Goal: Communication & Community: Ask a question

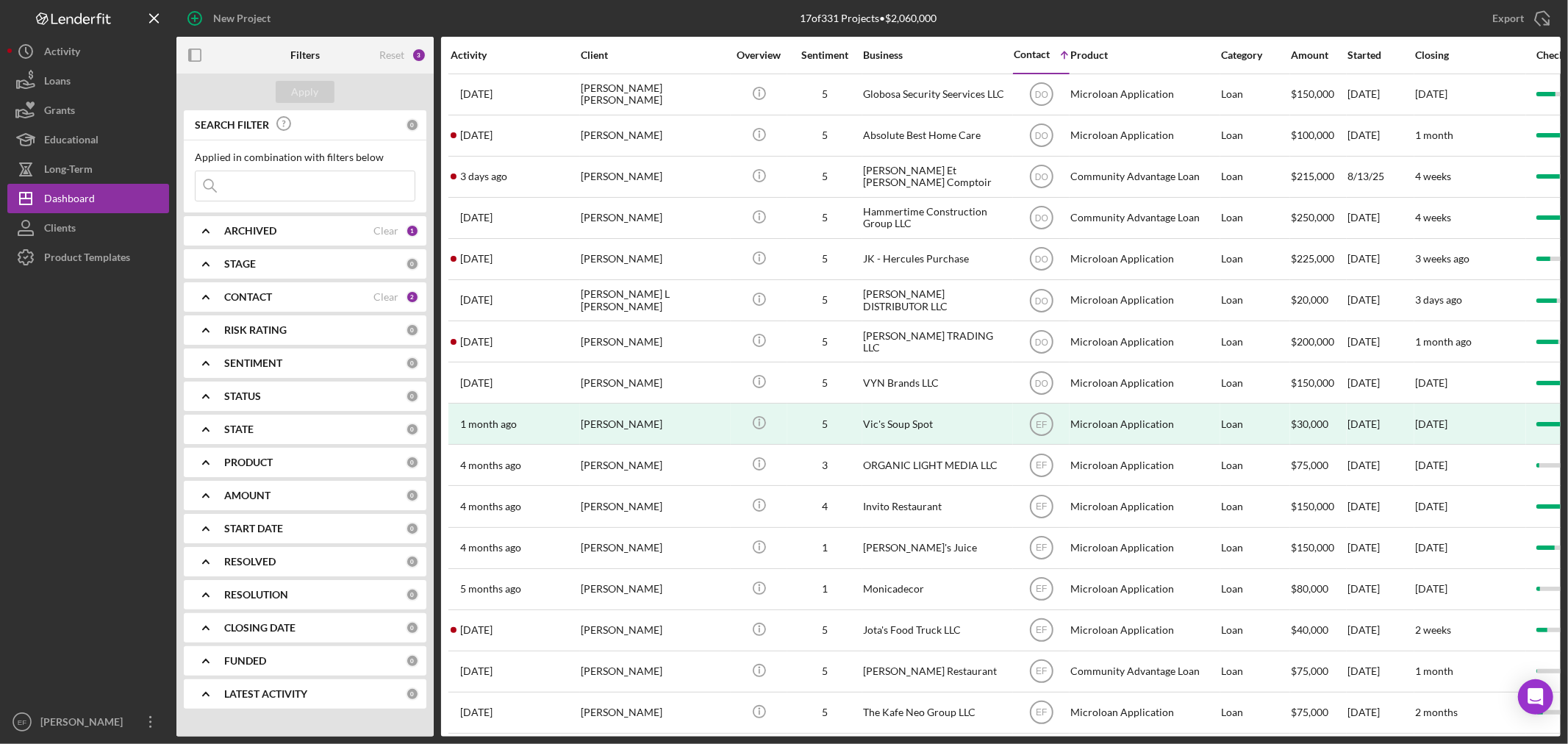
click at [291, 296] on div "CONTACT" at bounding box center [299, 296] width 149 height 12
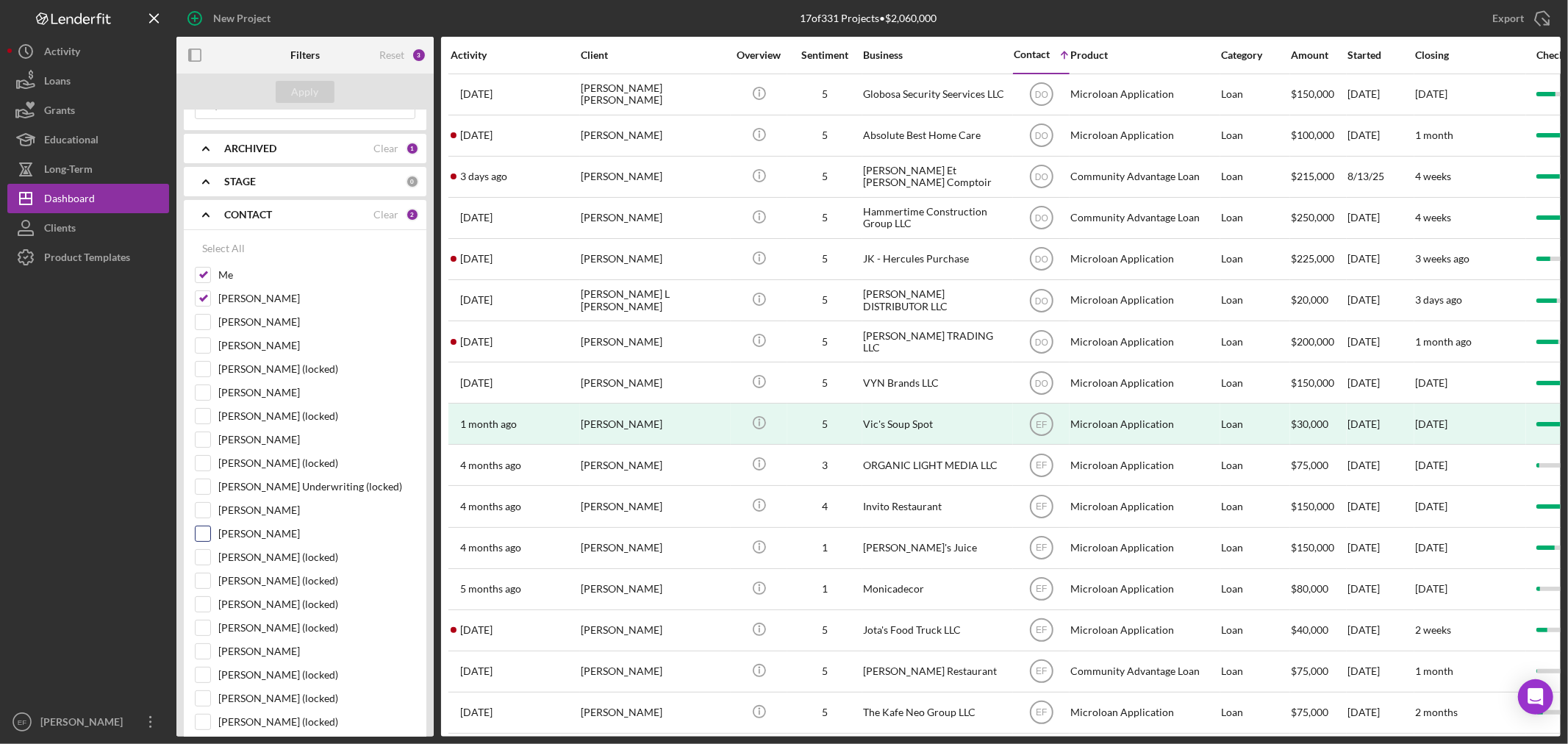
scroll to position [82, 0]
click at [199, 533] on input "[PERSON_NAME]" at bounding box center [203, 534] width 14 height 14
checkbox input "true"
click at [289, 87] on button "Apply" at bounding box center [305, 92] width 59 height 22
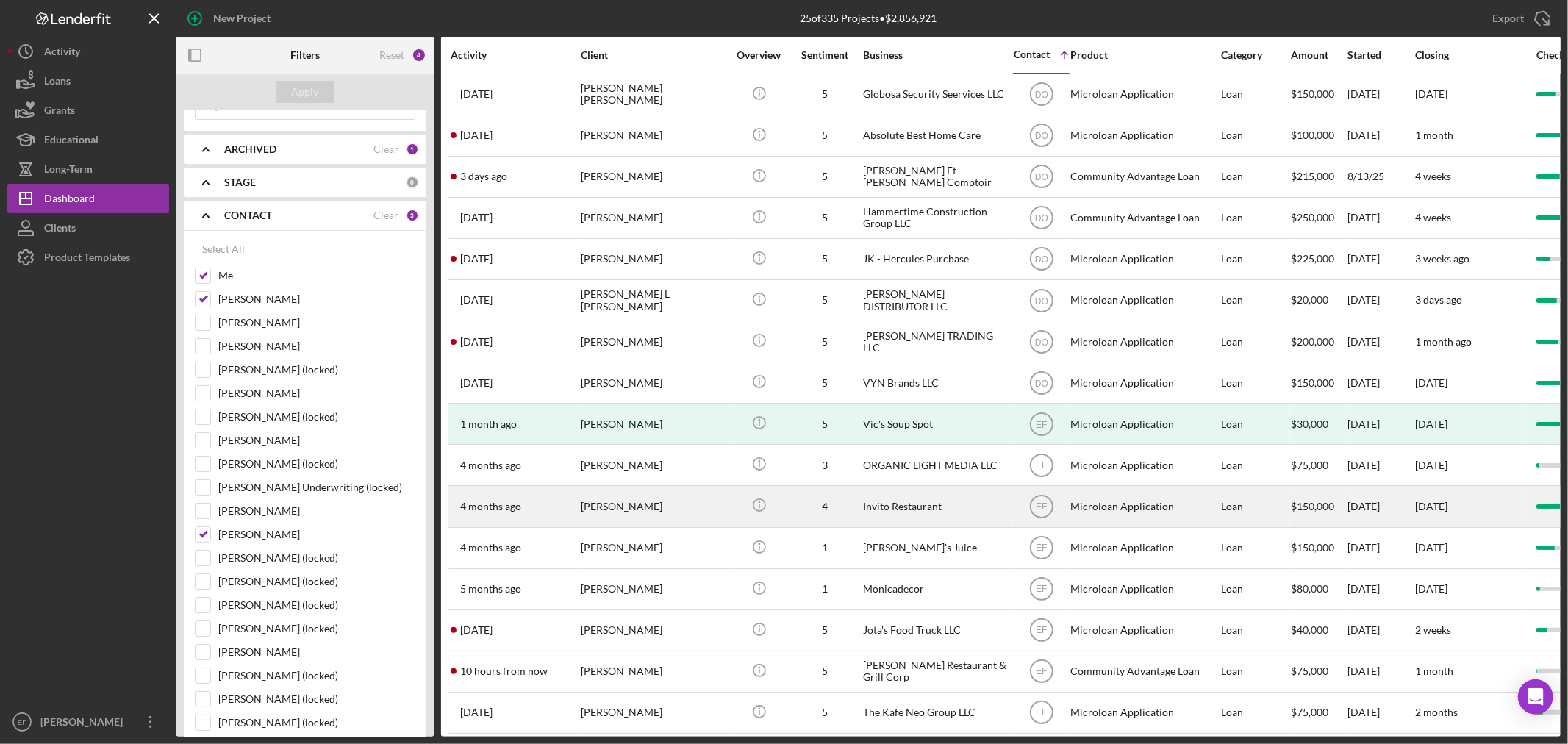
click at [657, 510] on div "[PERSON_NAME]" at bounding box center [654, 506] width 147 height 39
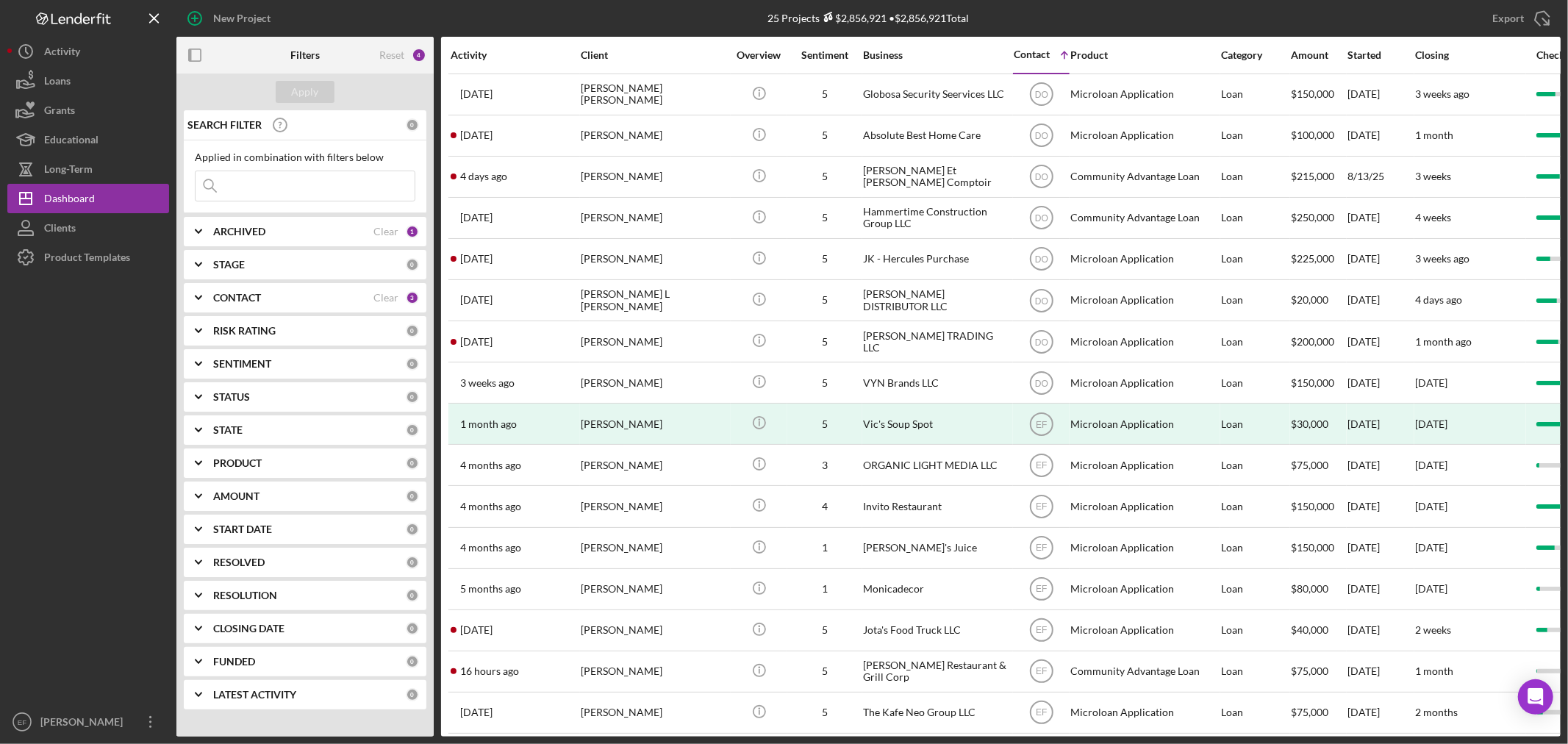
click at [299, 262] on div "STAGE" at bounding box center [309, 265] width 192 height 12
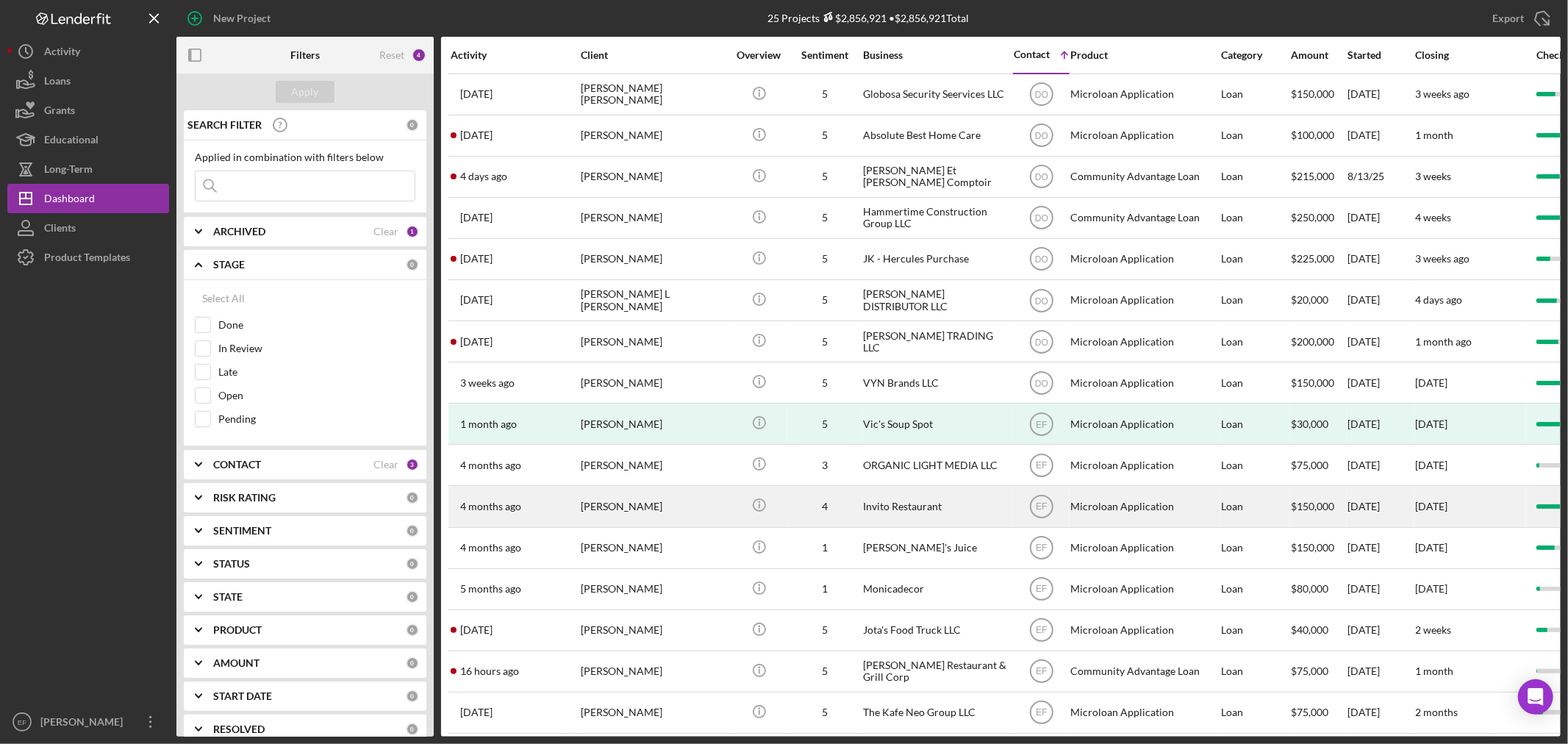
click at [994, 513] on div "Invito Restaurant" at bounding box center [936, 506] width 147 height 39
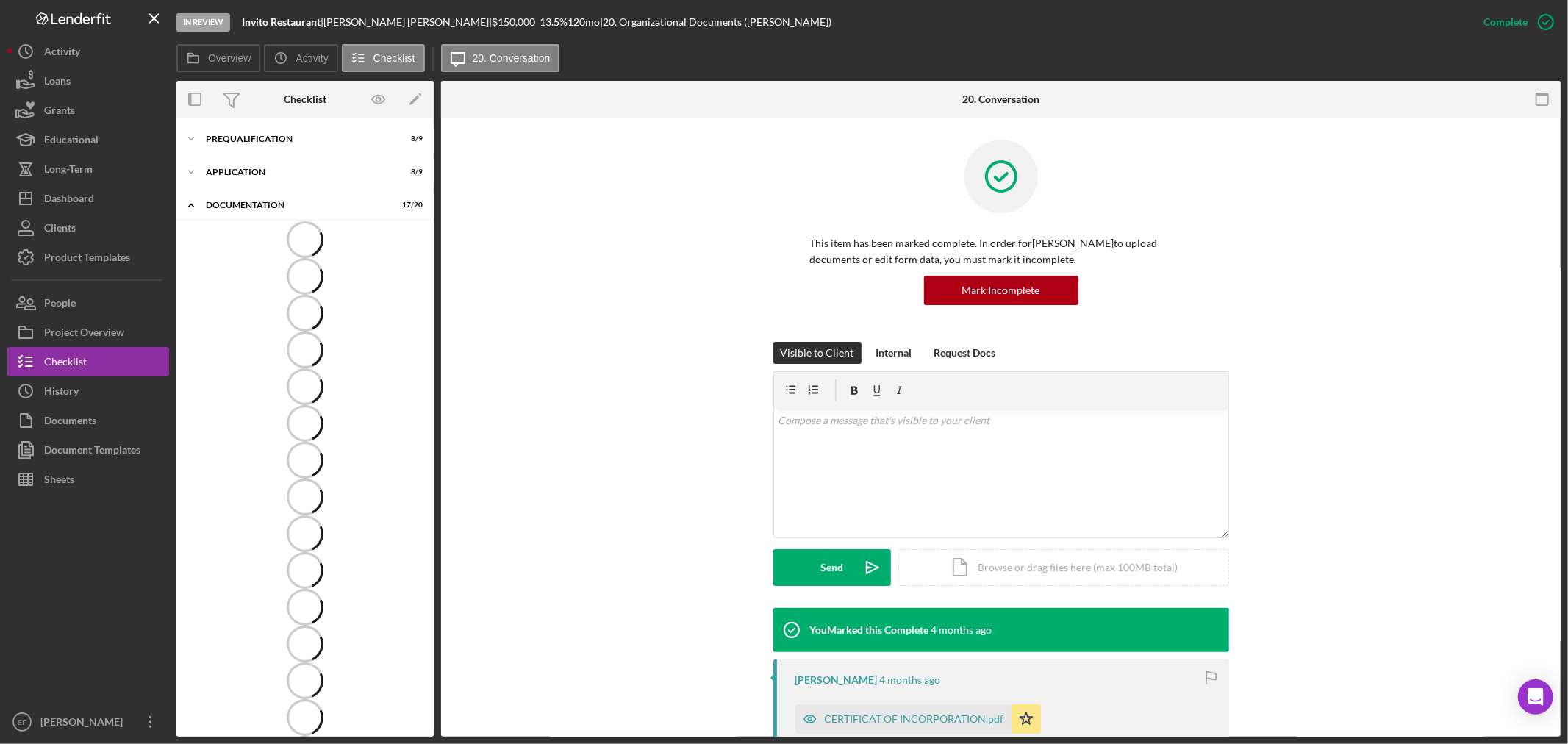
scroll to position [45, 0]
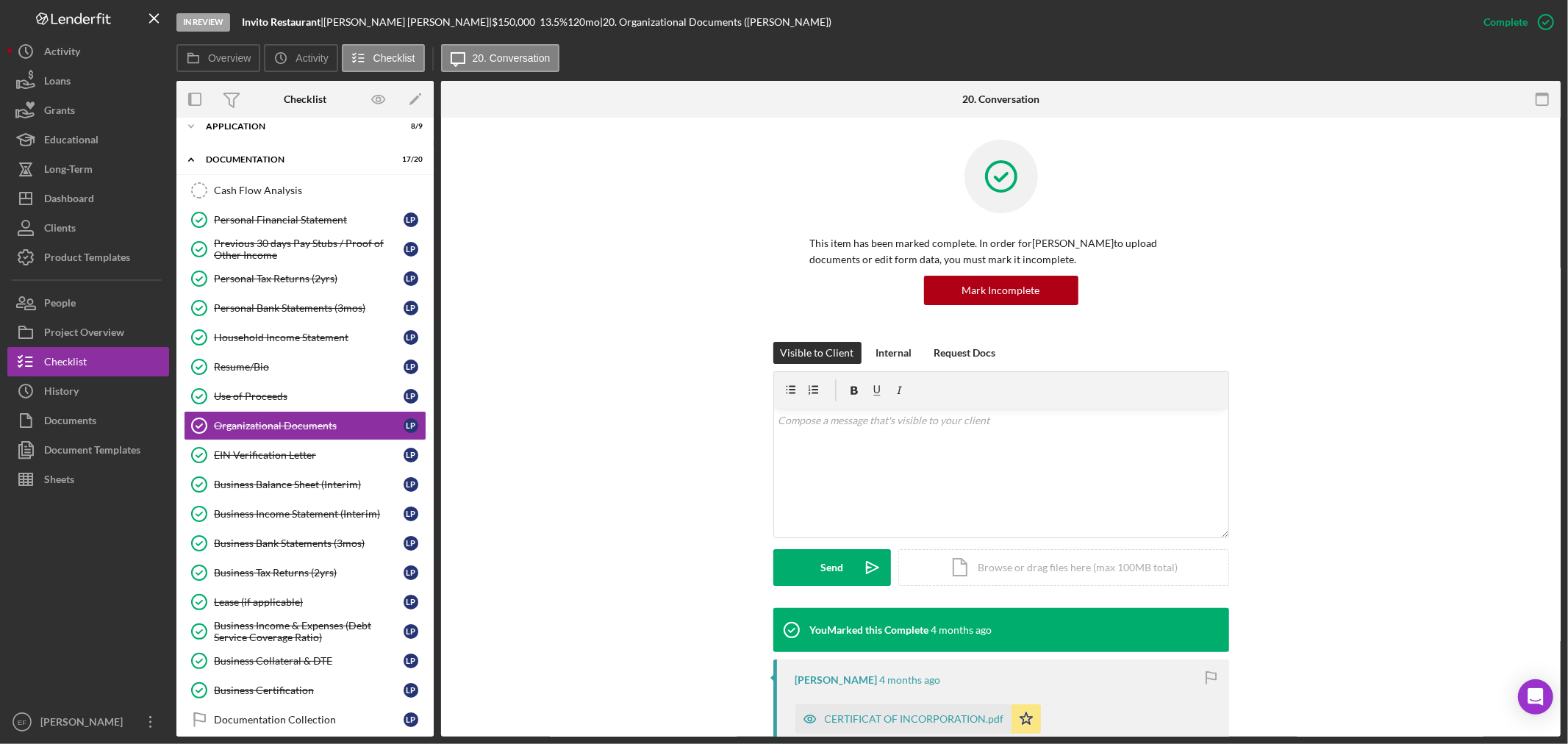
click at [616, 515] on div "Visible to Client Internal Request Docs v Color teal Color pink Remove color Ad…" at bounding box center [1001, 475] width 1075 height 266
click at [63, 343] on div "Project Overview" at bounding box center [83, 335] width 80 height 33
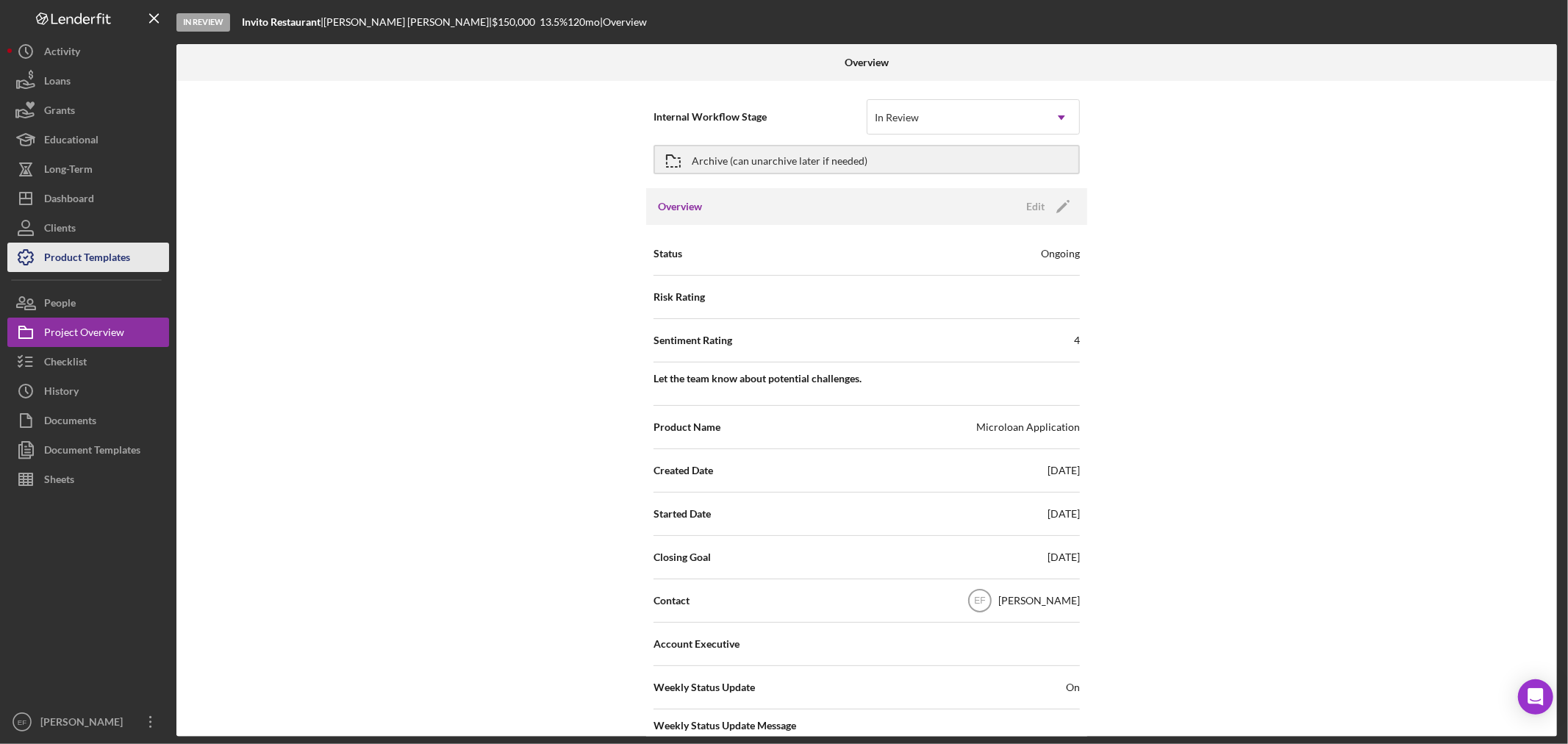
click at [60, 252] on div "Product Templates" at bounding box center [87, 259] width 86 height 33
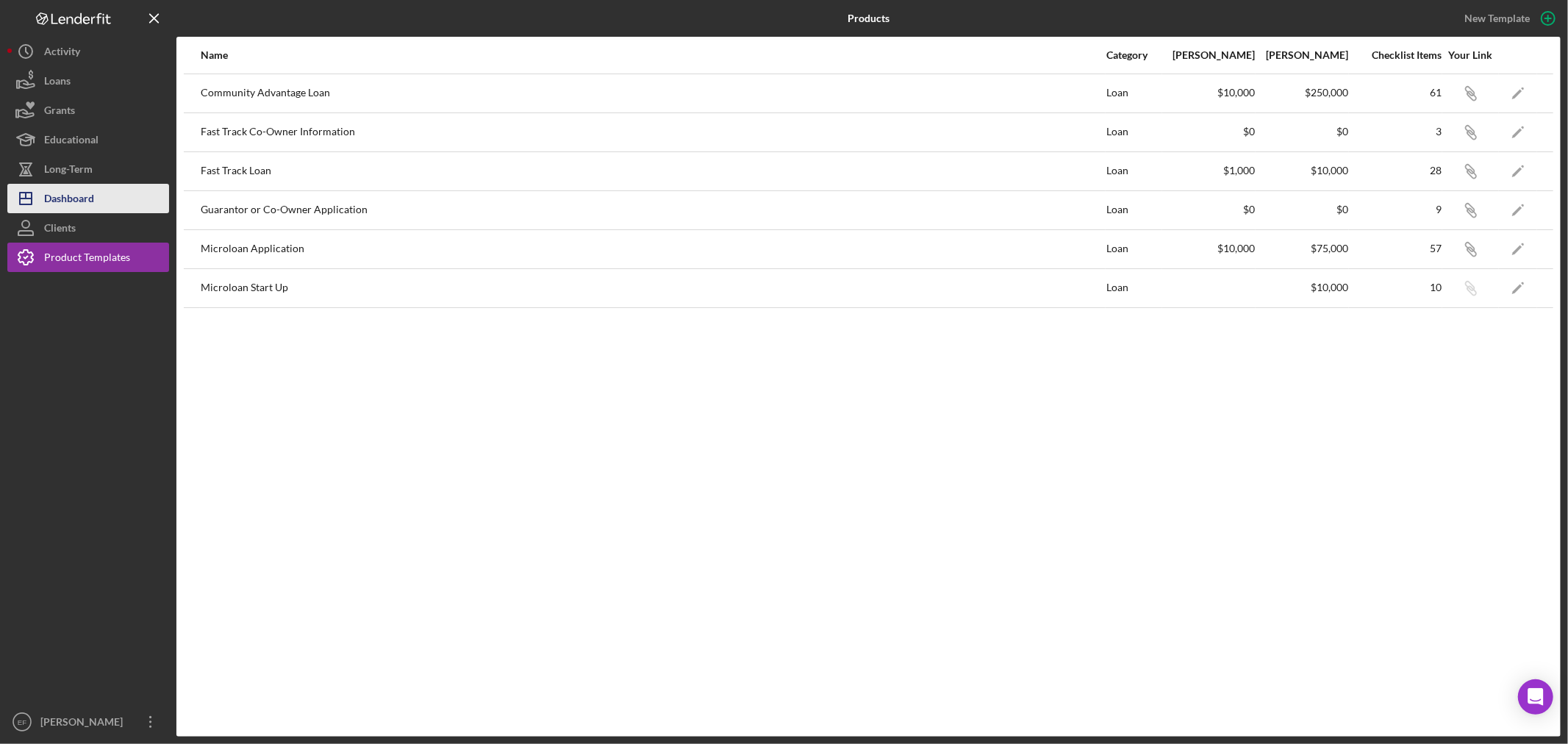
click at [74, 211] on div "Dashboard" at bounding box center [68, 200] width 50 height 33
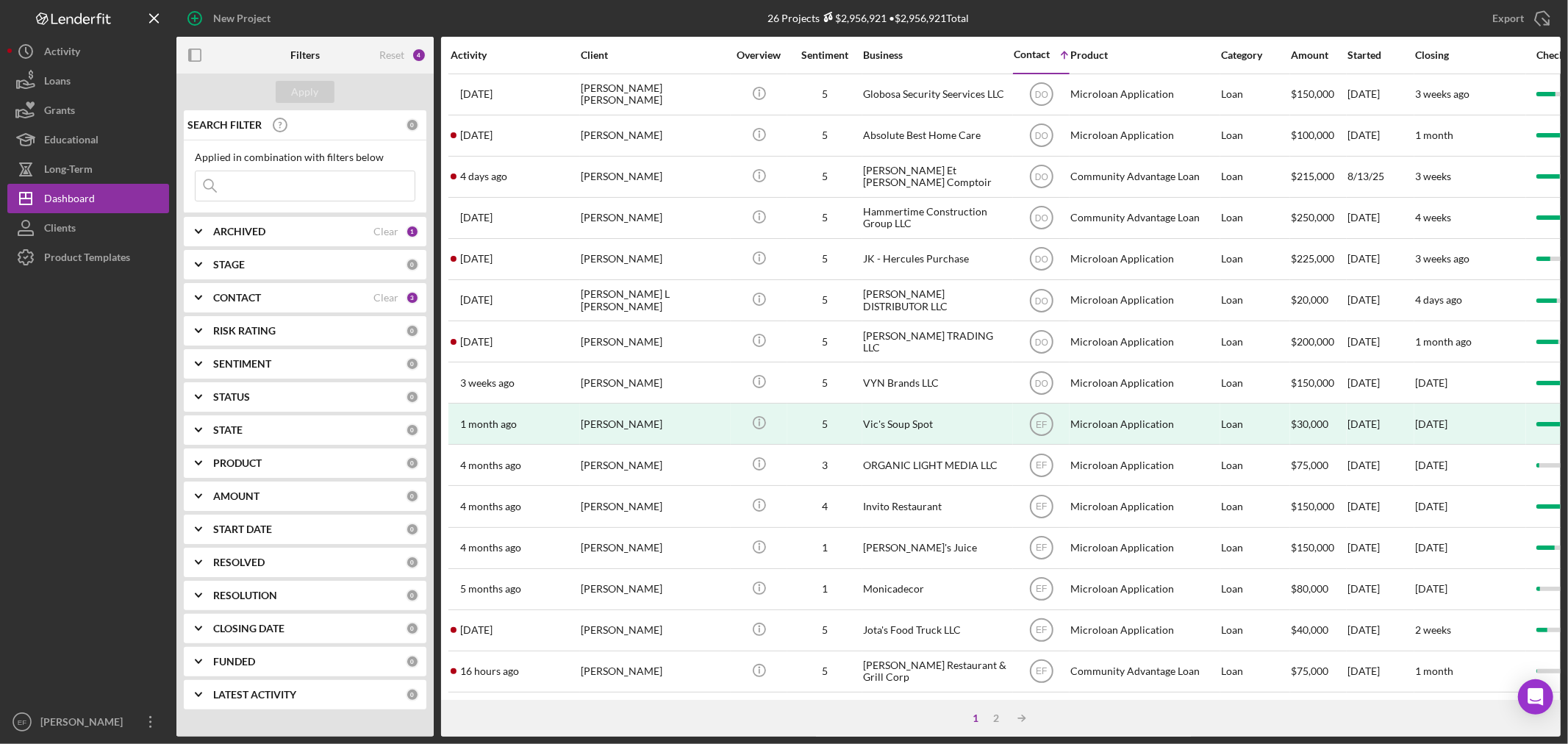
click at [241, 235] on b "ARCHIVED" at bounding box center [239, 231] width 52 height 12
click at [91, 334] on div at bounding box center [87, 490] width 161 height 436
click at [240, 394] on b "CONTACT" at bounding box center [237, 393] width 48 height 12
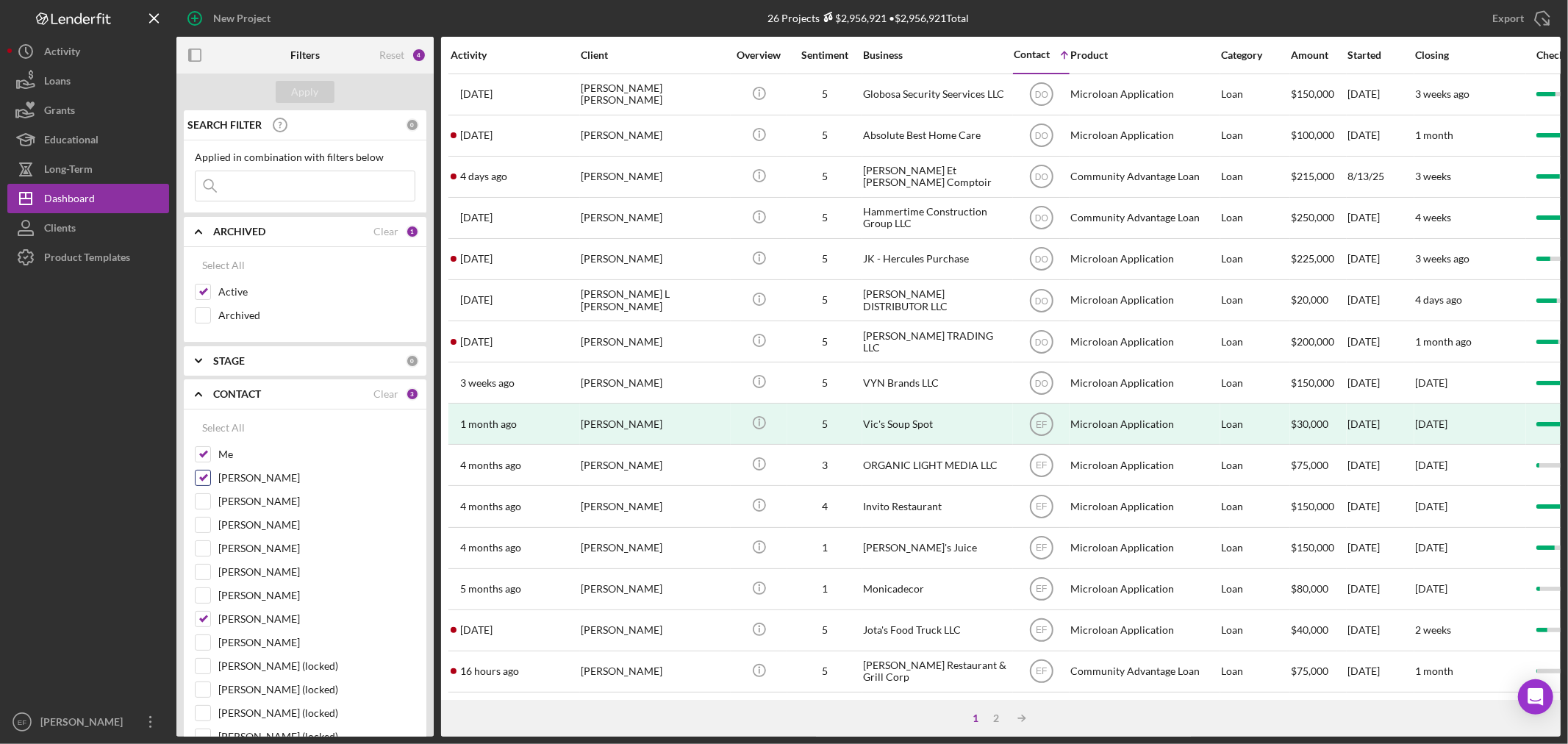
click at [199, 478] on input "[PERSON_NAME]" at bounding box center [203, 478] width 14 height 14
checkbox input "false"
click at [199, 622] on input "[PERSON_NAME]" at bounding box center [203, 619] width 14 height 14
checkbox input "false"
click at [308, 93] on div "Apply" at bounding box center [305, 92] width 27 height 22
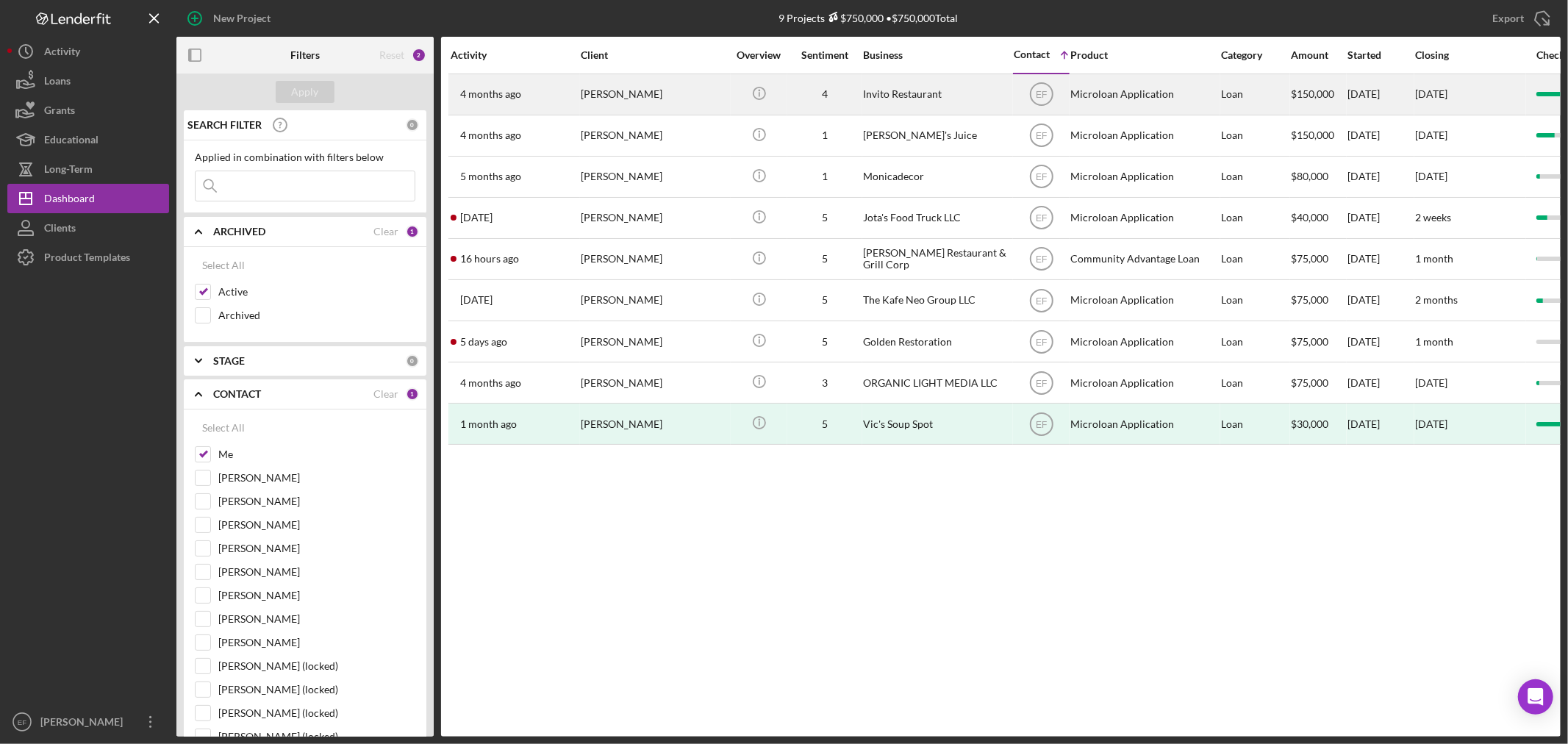
click at [922, 93] on div "Invito Restaurant" at bounding box center [936, 94] width 147 height 39
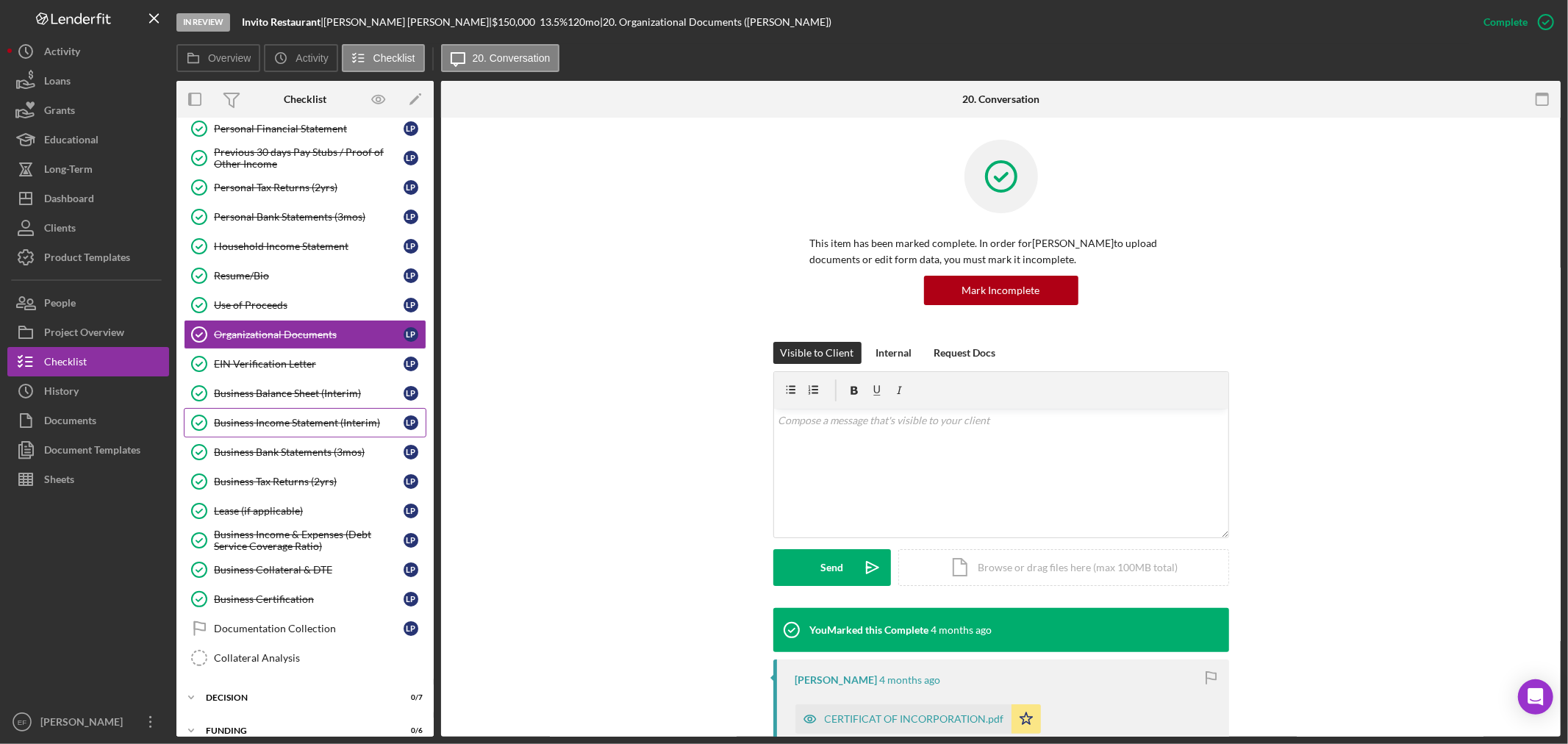
scroll to position [223, 0]
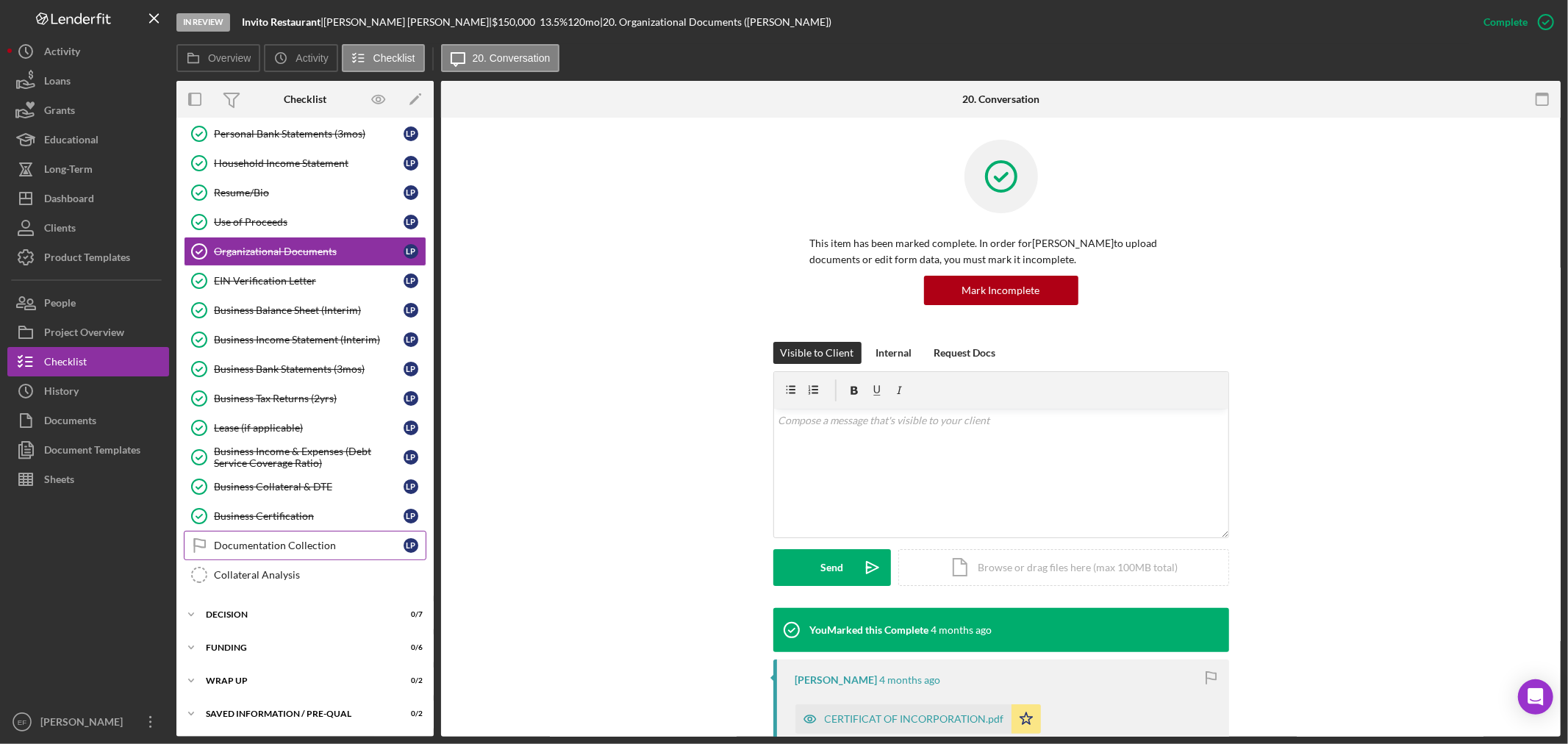
drag, startPoint x: 260, startPoint y: 552, endPoint x: 270, endPoint y: 548, distance: 10.8
click at [259, 552] on link "Documentation Collection Documentation Collection L P" at bounding box center [304, 545] width 242 height 29
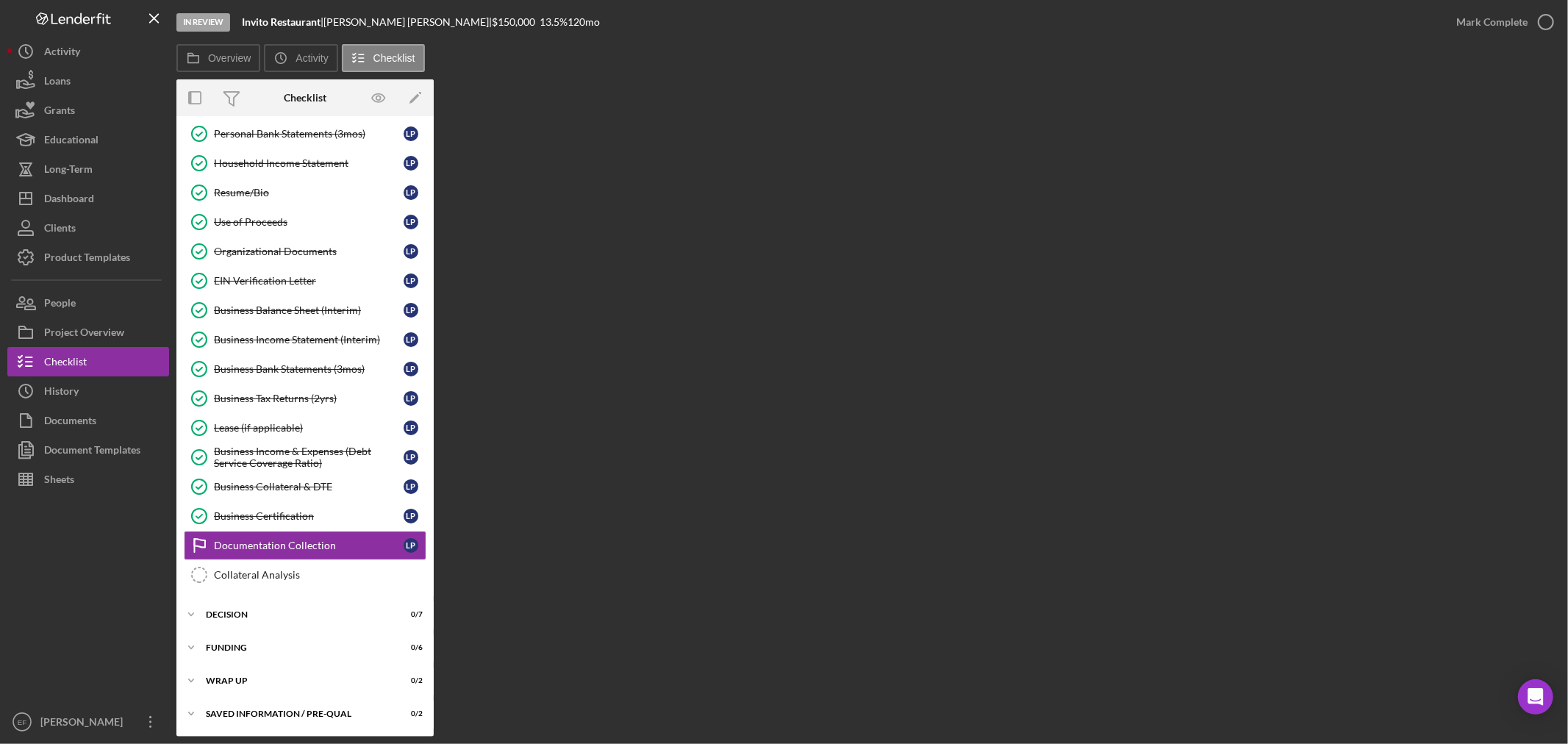
scroll to position [223, 0]
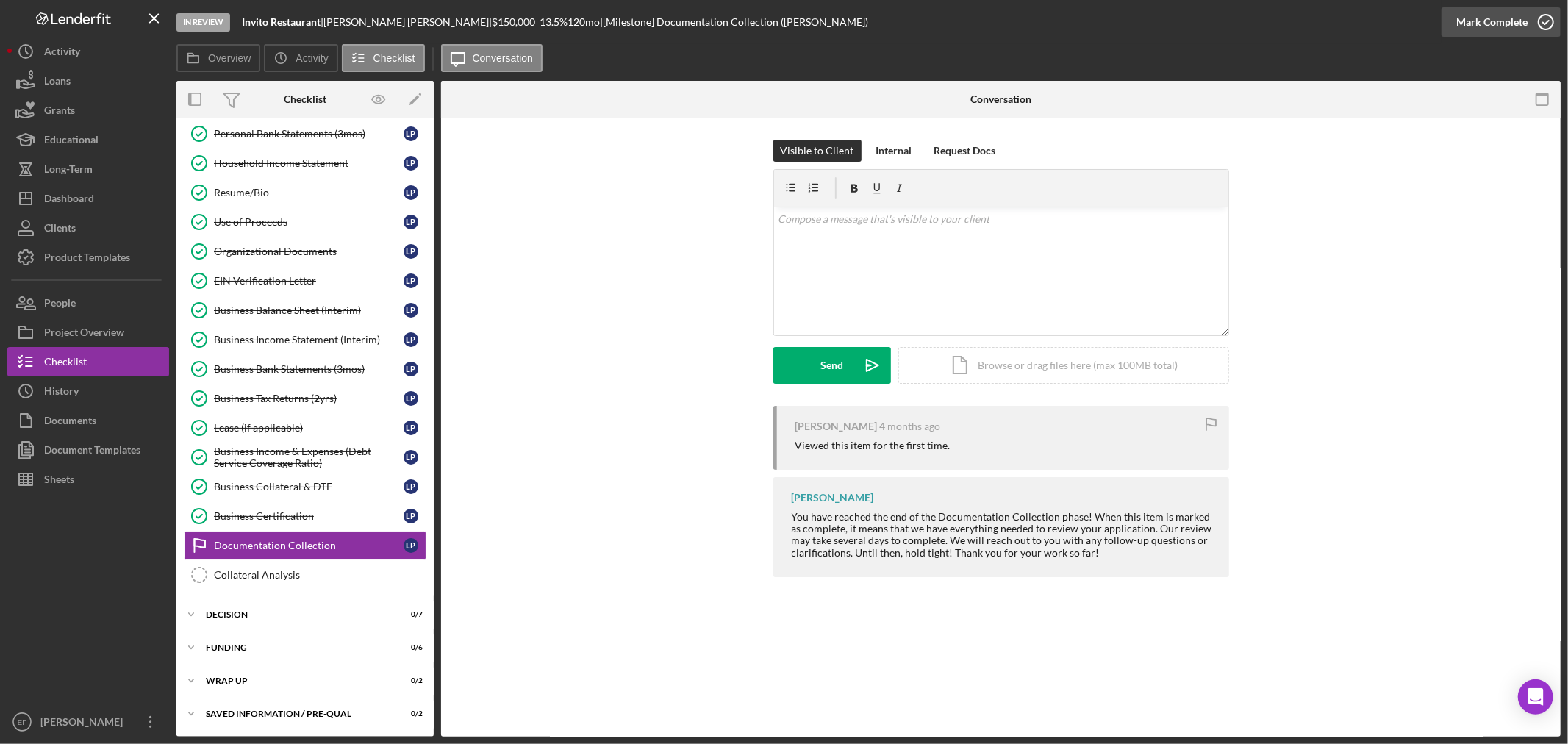
click at [1523, 25] on div "Mark Complete" at bounding box center [1492, 21] width 72 height 29
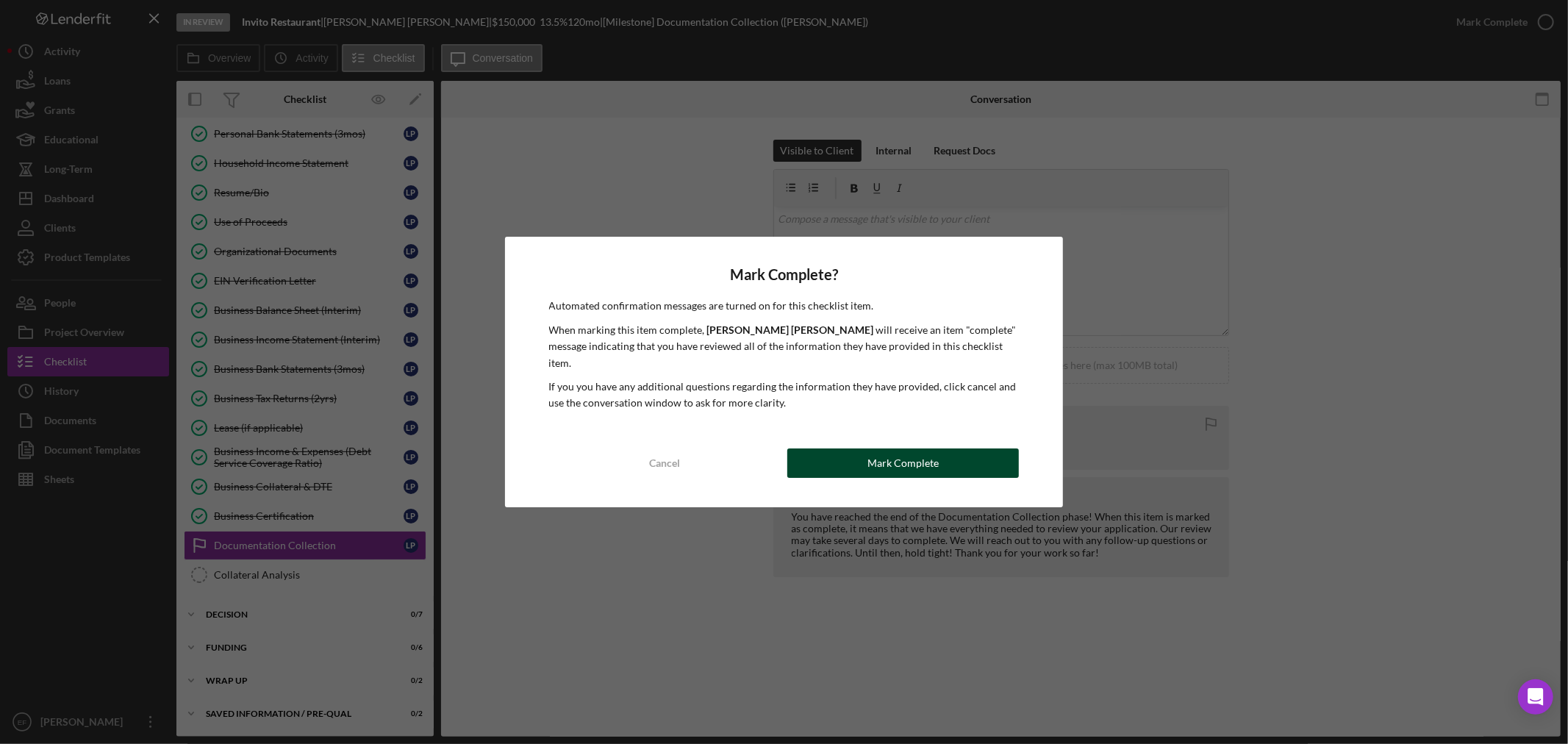
drag, startPoint x: 922, startPoint y: 460, endPoint x: 568, endPoint y: 466, distance: 354.1
click at [921, 460] on div "Mark Complete" at bounding box center [903, 463] width 72 height 29
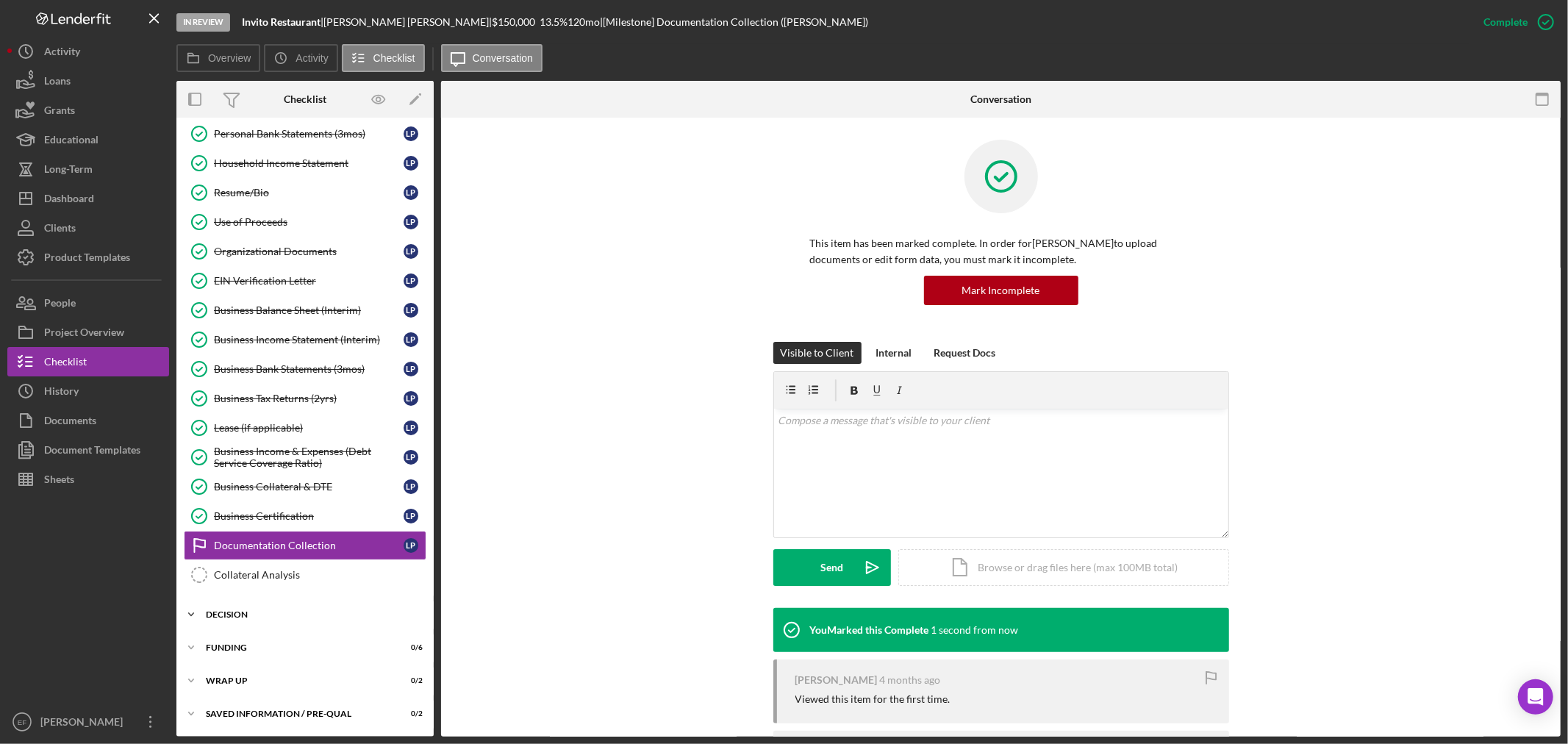
click at [287, 618] on div "Decision" at bounding box center [311, 614] width 210 height 9
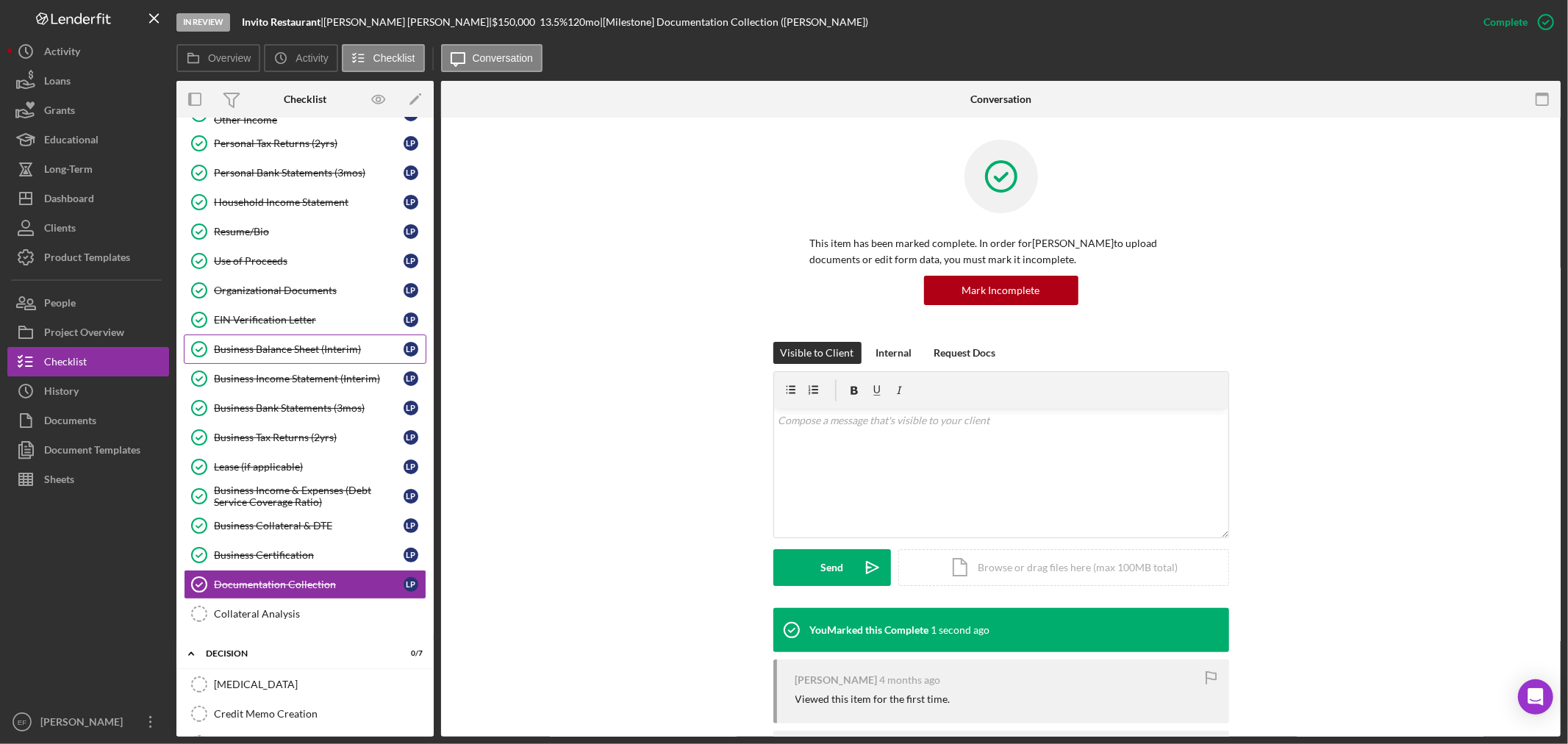
scroll to position [0, 0]
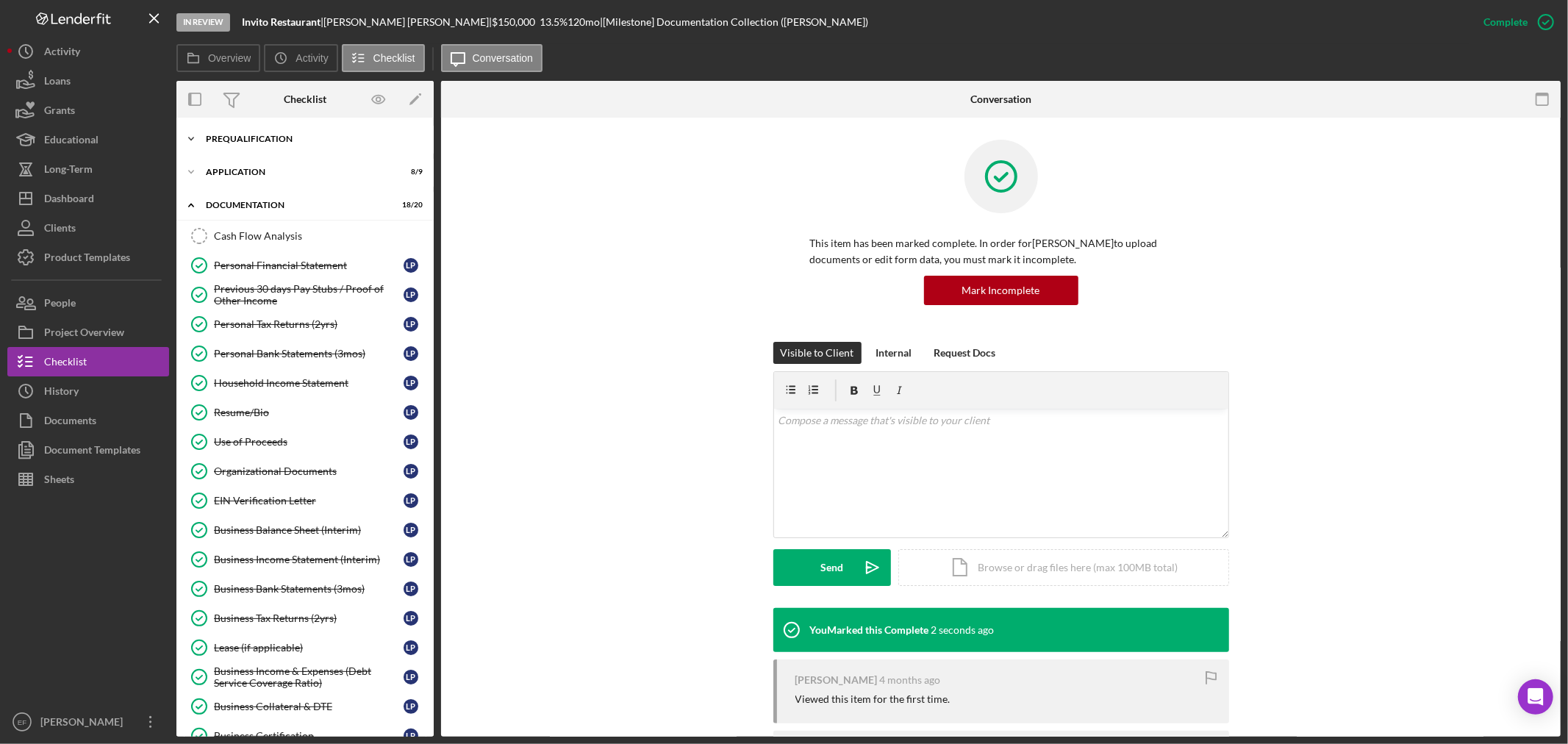
click at [259, 147] on div "Icon/Expander Prequalification 8 / 9" at bounding box center [305, 138] width 257 height 29
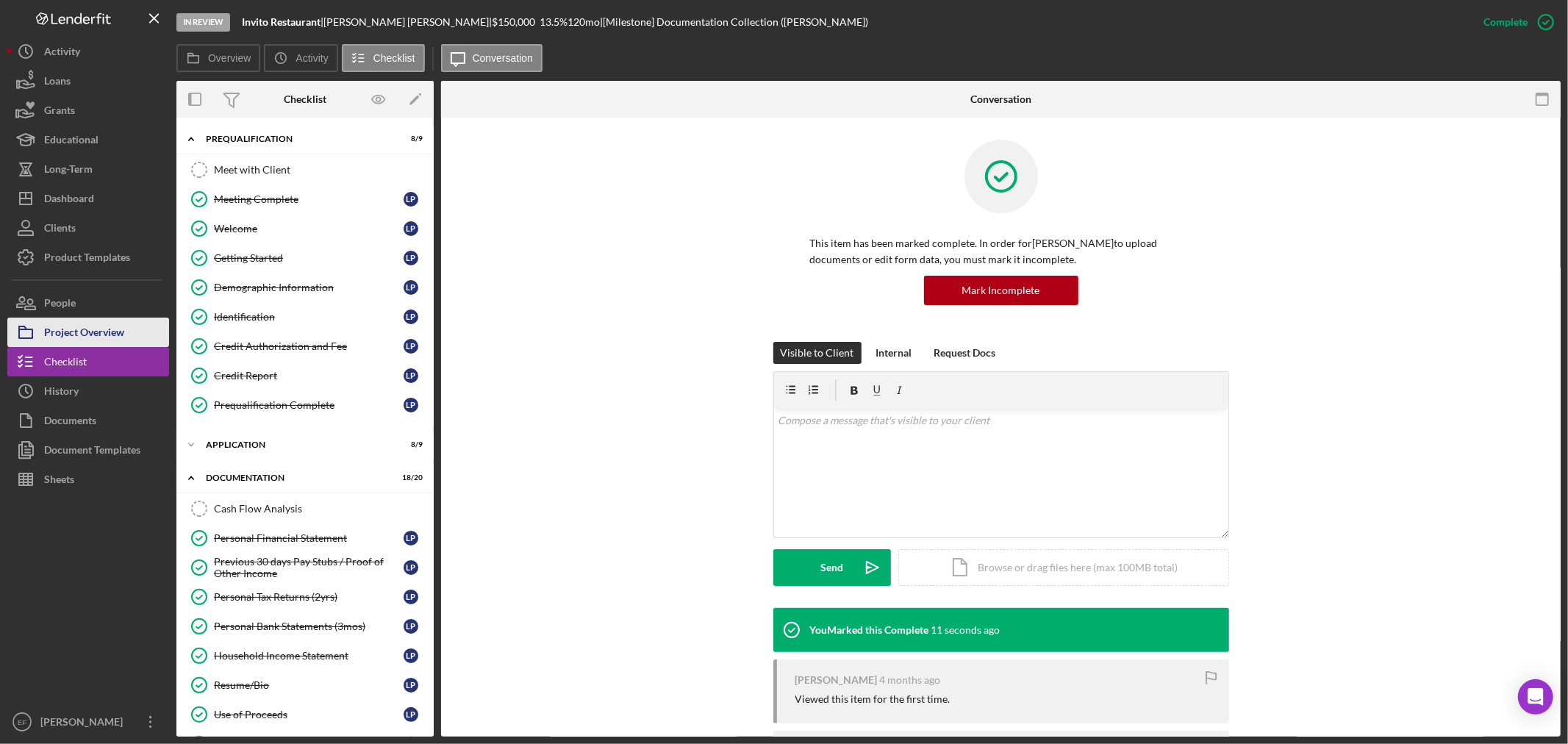
click at [79, 334] on div "Project Overview" at bounding box center [83, 335] width 80 height 33
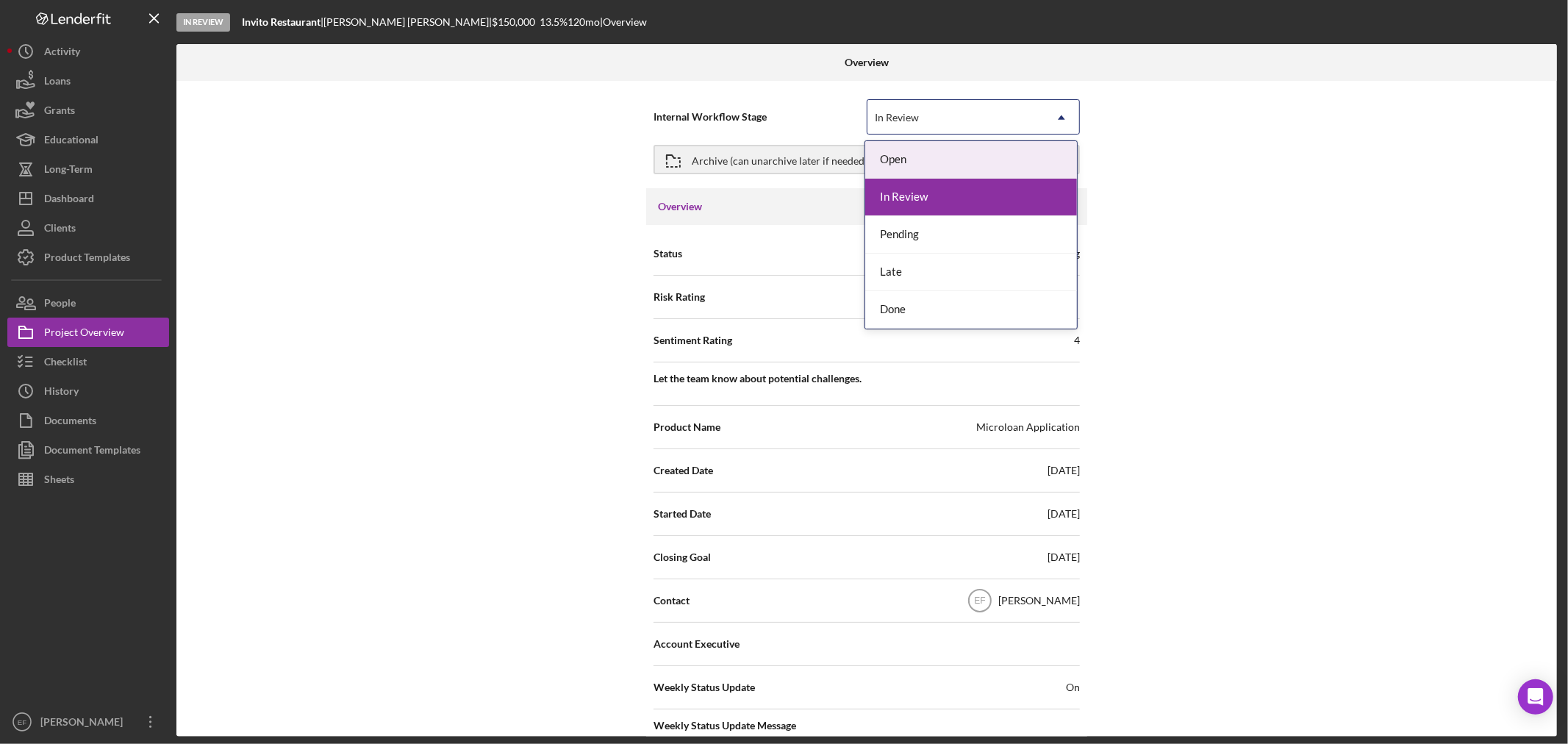
click at [979, 114] on div "In Review" at bounding box center [955, 118] width 176 height 34
click at [945, 240] on div "Pending" at bounding box center [971, 234] width 211 height 37
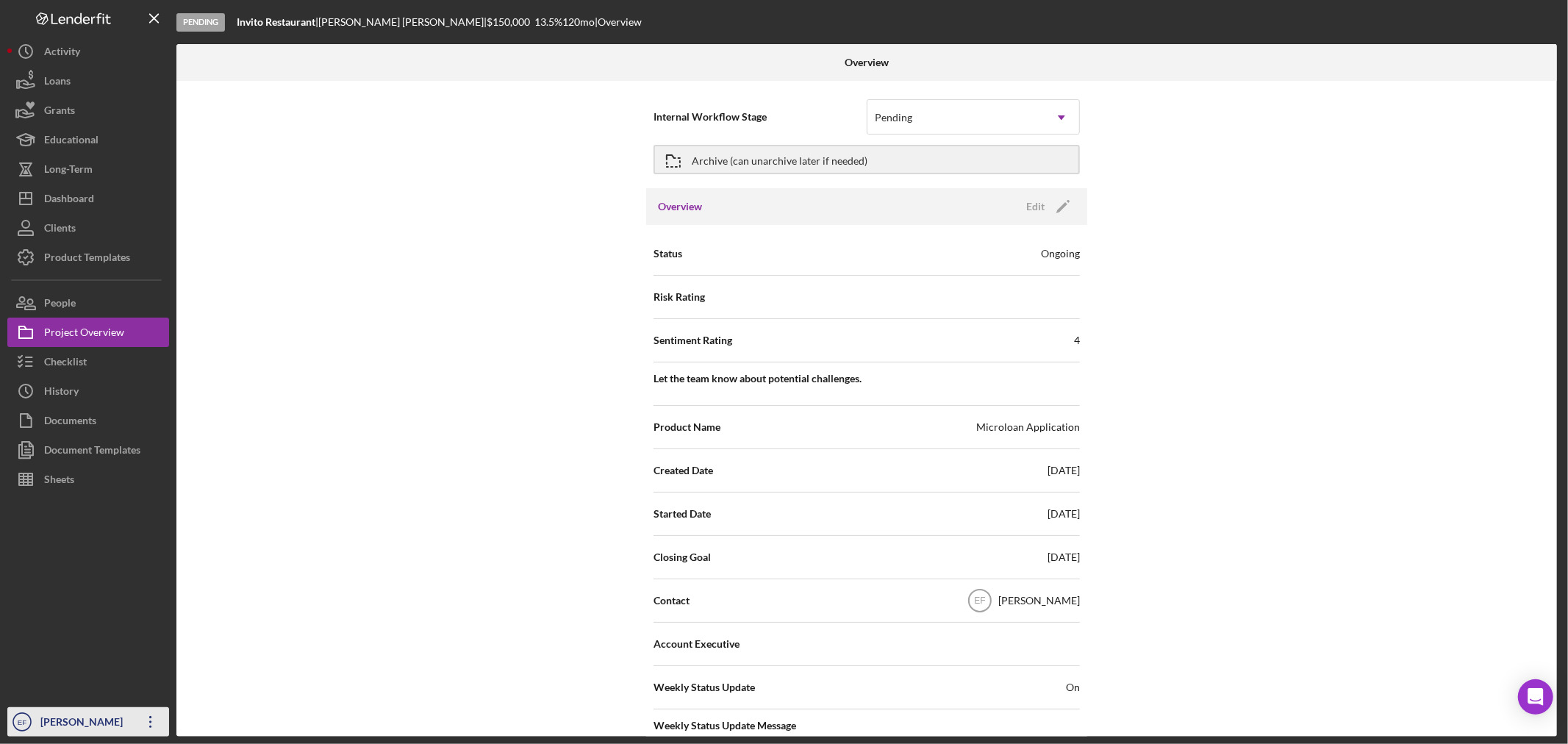
click at [150, 722] on icon "button" at bounding box center [150, 722] width 2 height 12
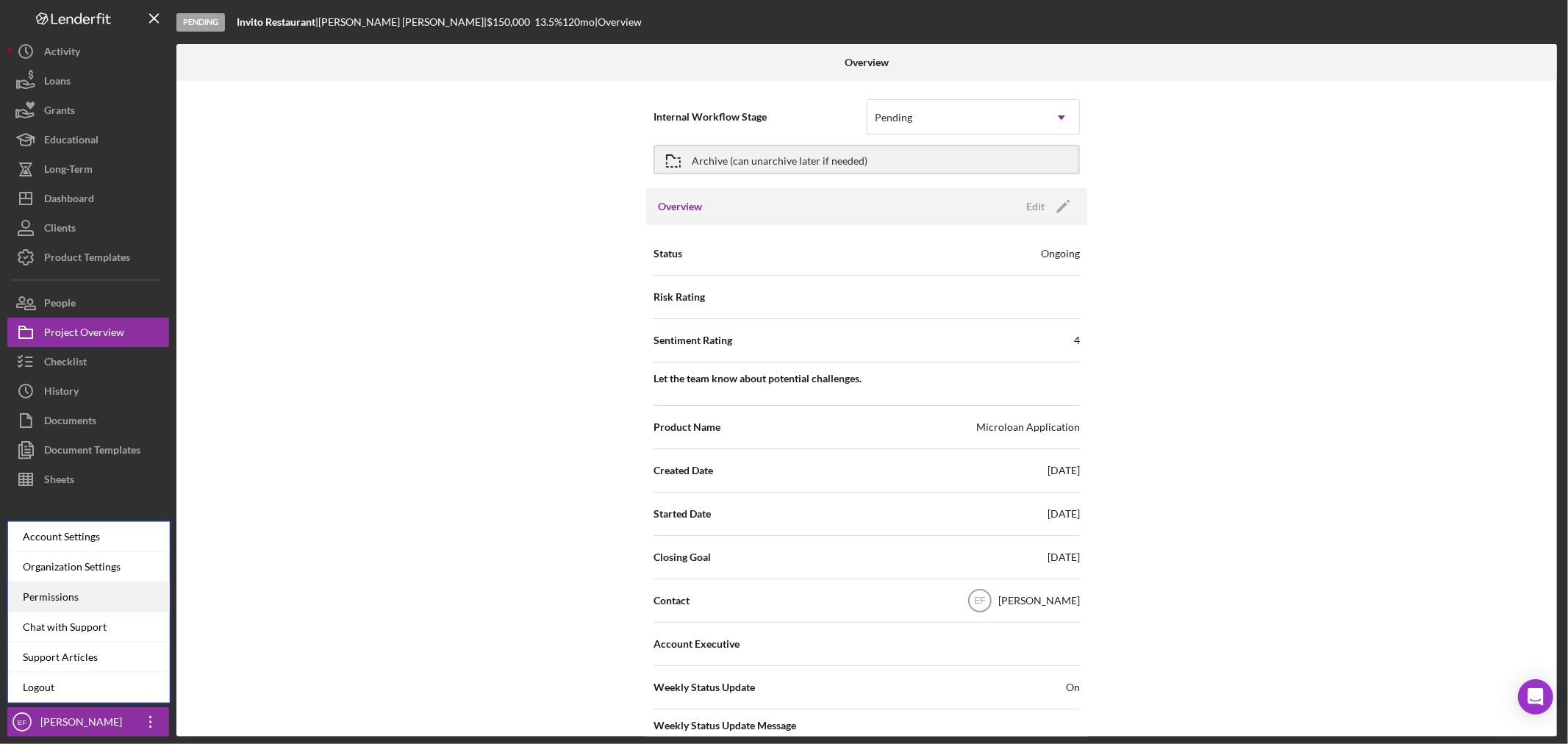
click at [98, 608] on div "Permissions" at bounding box center [88, 598] width 161 height 30
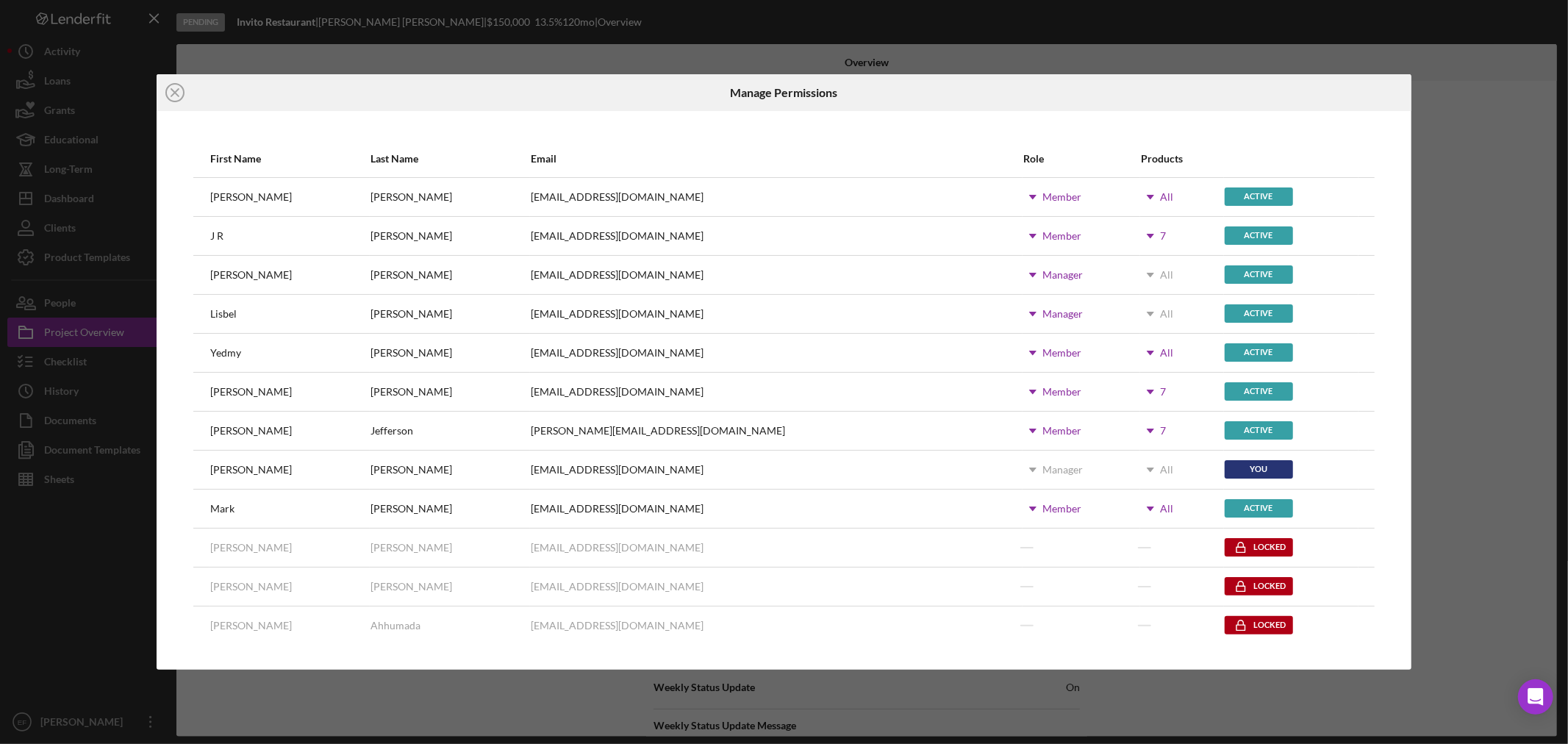
click at [1132, 388] on icon "Icon/Dropdown Arrow" at bounding box center [1150, 392] width 37 height 37
click at [1318, 378] on div "Active" at bounding box center [1291, 392] width 133 height 37
click at [575, 472] on div "EFermin@communitycapitalny.org" at bounding box center [617, 470] width 172 height 12
drag, startPoint x: 1082, startPoint y: 471, endPoint x: 1196, endPoint y: 461, distance: 114.4
click at [1132, 468] on icon "Icon/Dropdown Arrow" at bounding box center [1150, 470] width 37 height 37
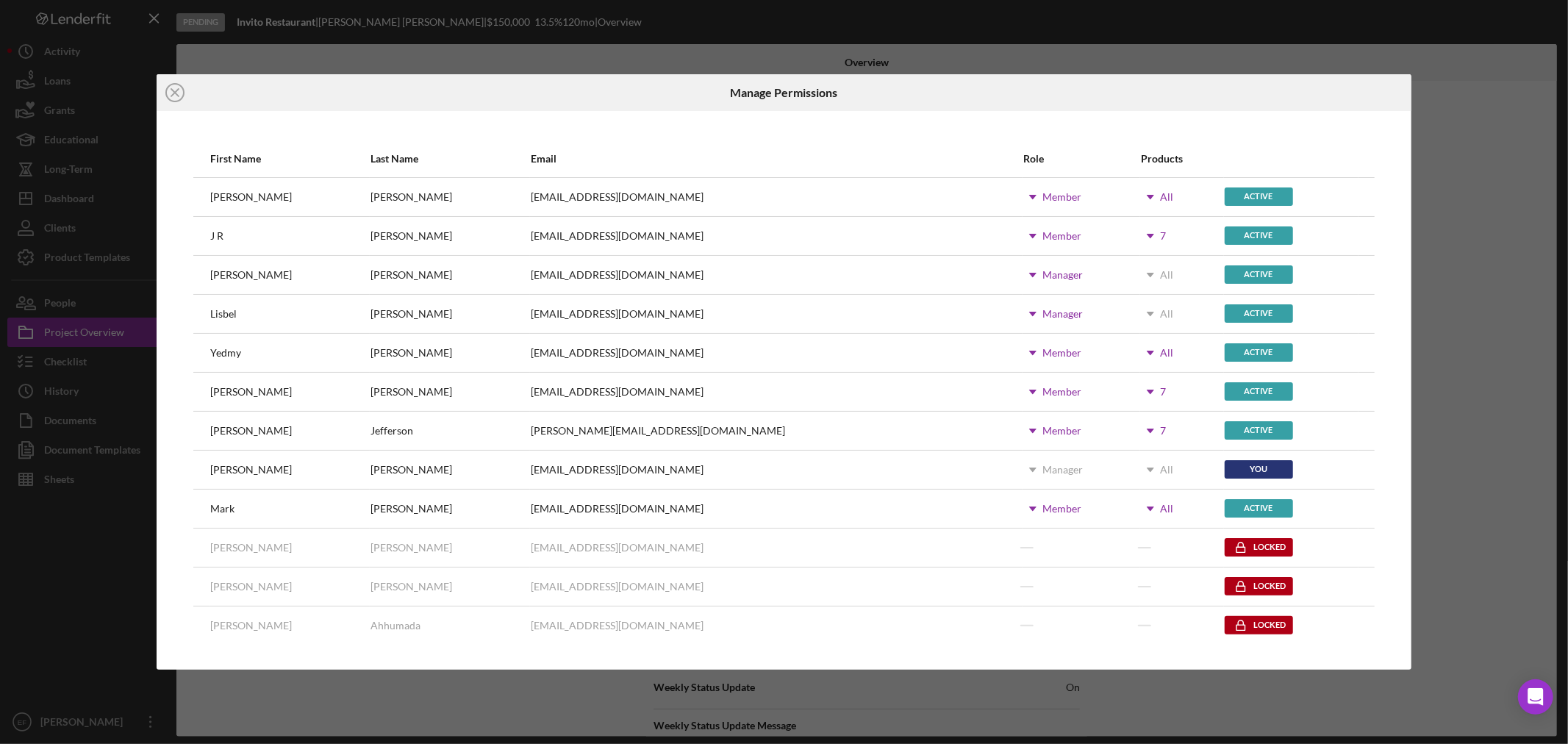
click at [1562, 281] on div "Icon/Close Manage Permissions First Name Last Name Email Role Products Dale Owe…" at bounding box center [784, 372] width 1568 height 744
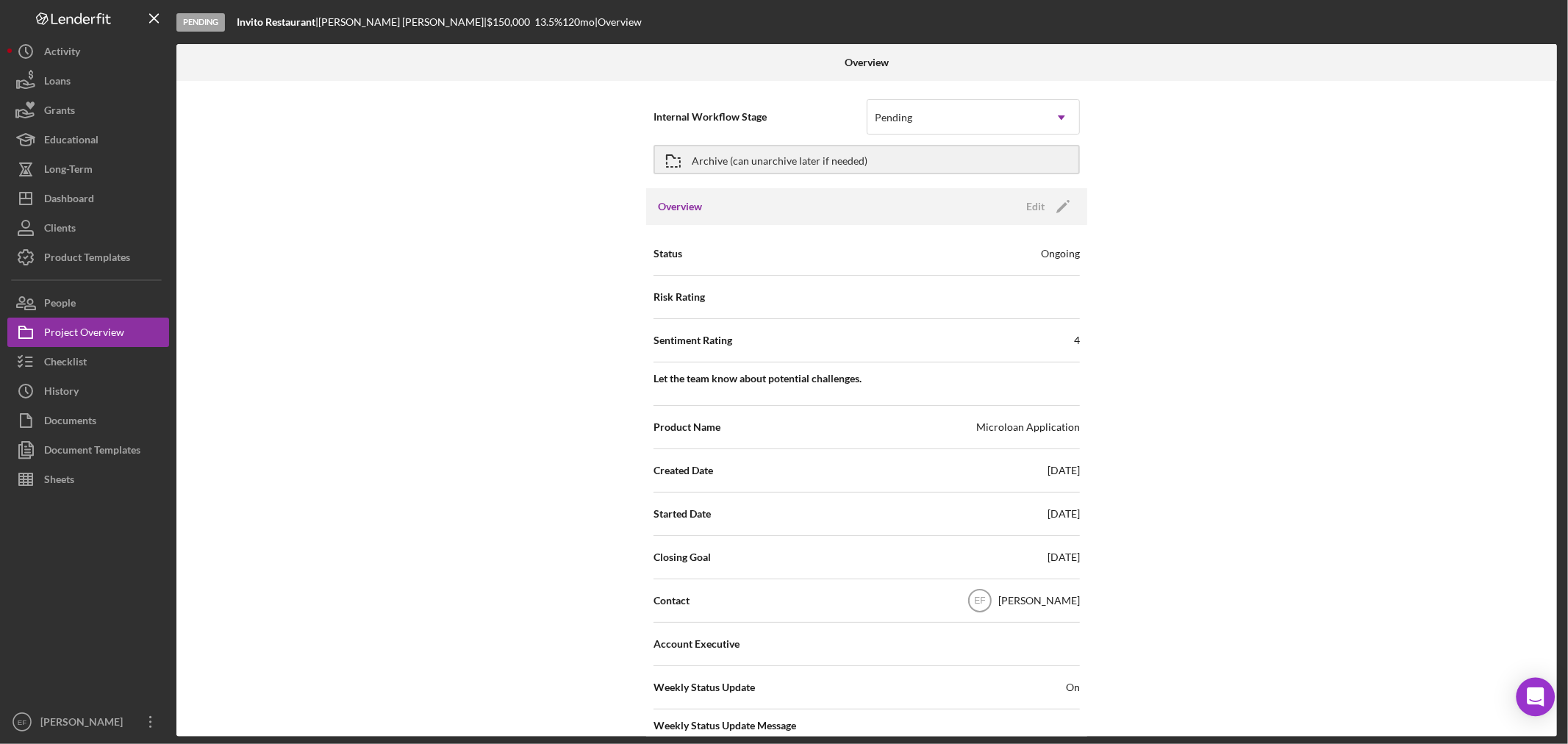
click at [1539, 692] on icon "Open Intercom Messenger" at bounding box center [1535, 697] width 17 height 19
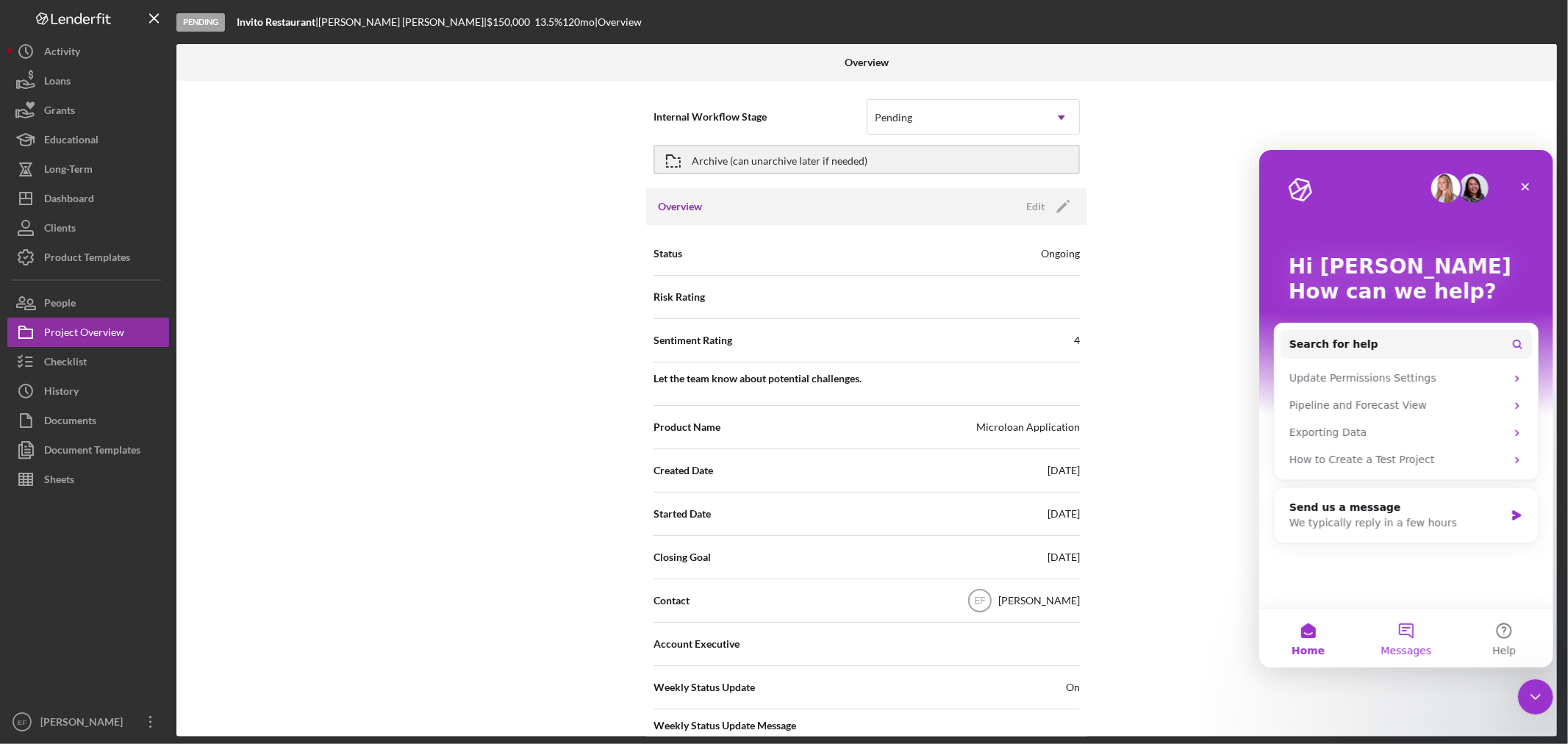
drag, startPoint x: 1415, startPoint y: 643, endPoint x: 1410, endPoint y: 636, distance: 8.6
click at [1410, 636] on button "Messages" at bounding box center [1405, 637] width 98 height 59
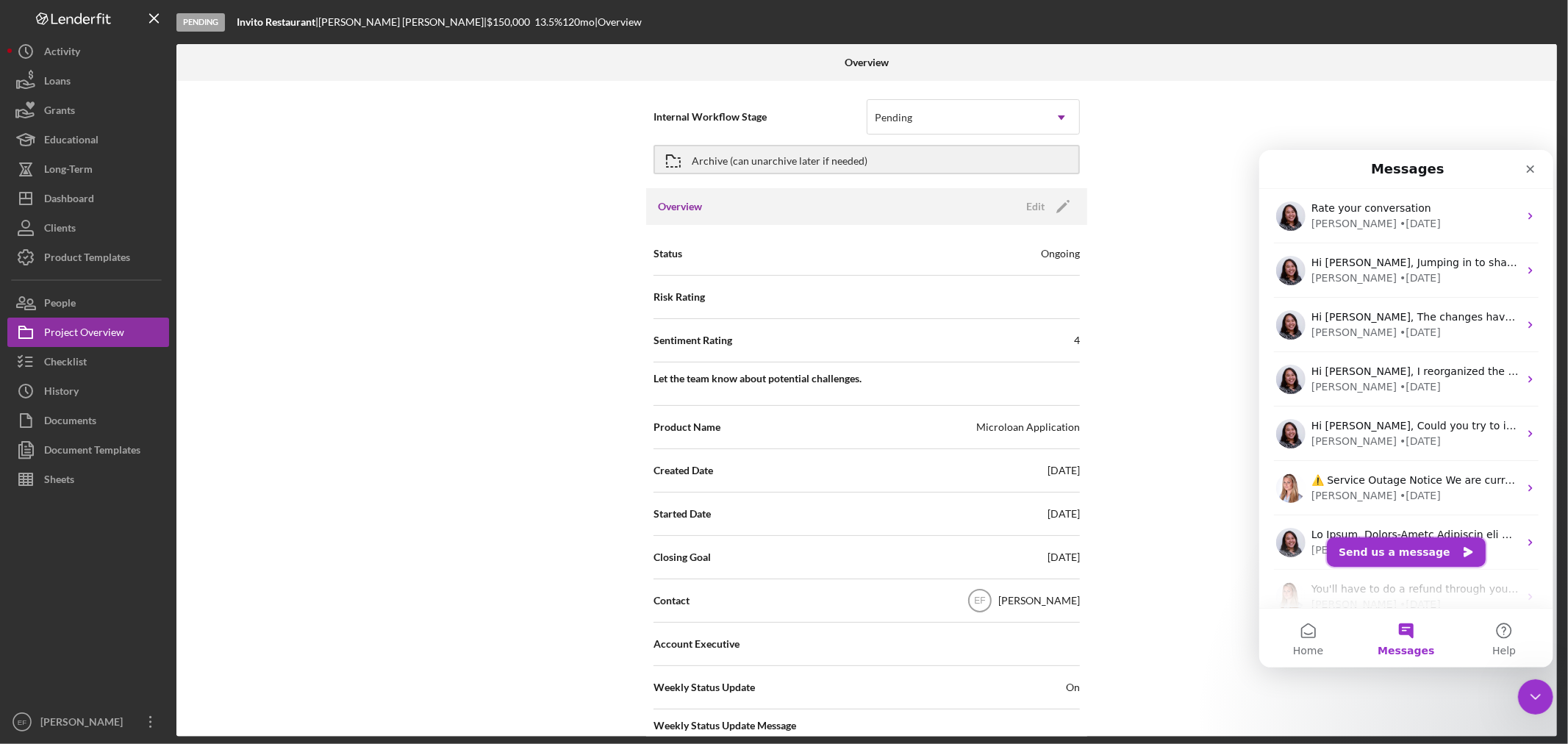
click at [1369, 553] on button "Send us a message" at bounding box center [1406, 551] width 159 height 29
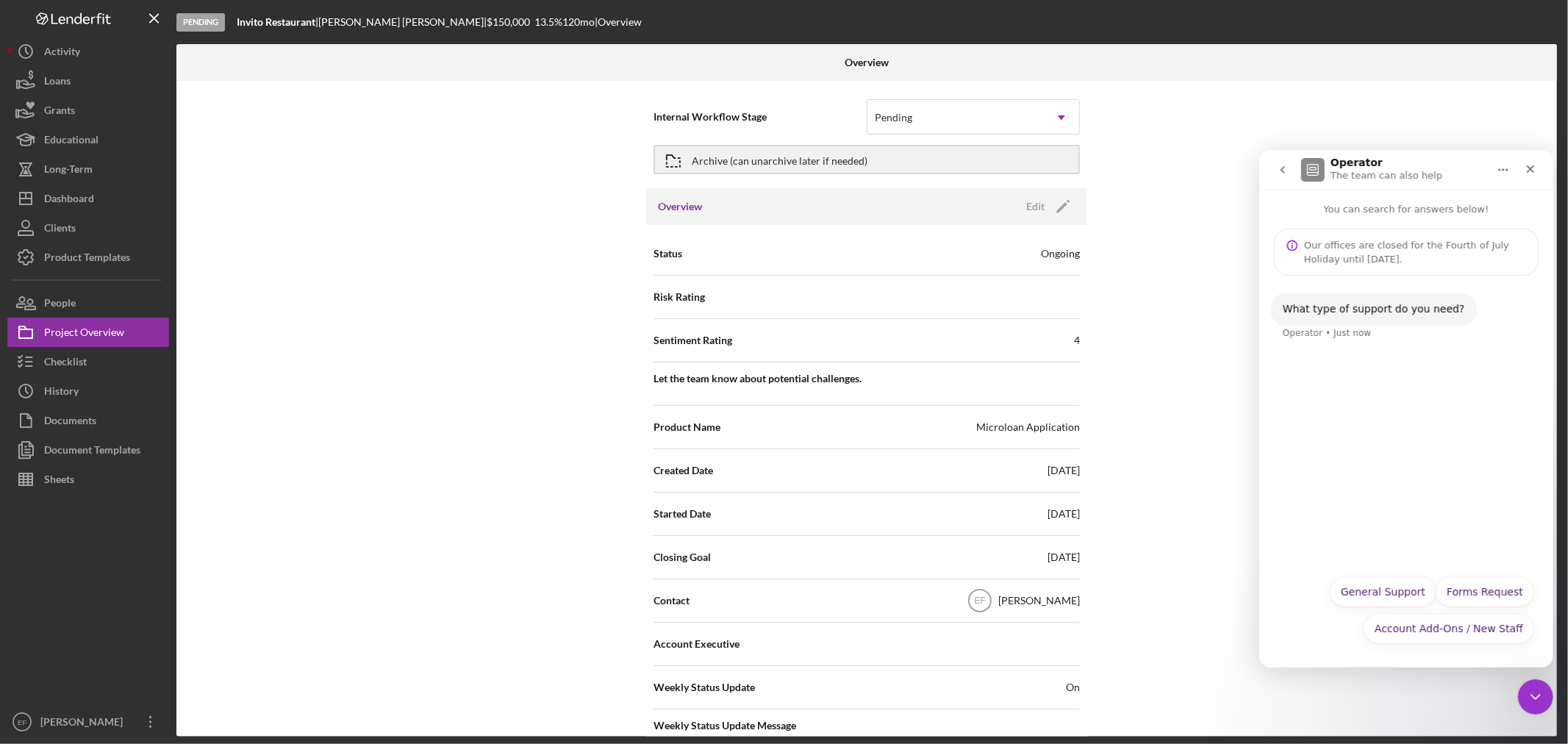
click at [1376, 593] on button "General Support" at bounding box center [1382, 591] width 106 height 29
click at [1360, 252] on div "Our offices are closed for the Fourth of July Holiday until Monday, June 7th." at bounding box center [1414, 251] width 222 height 28
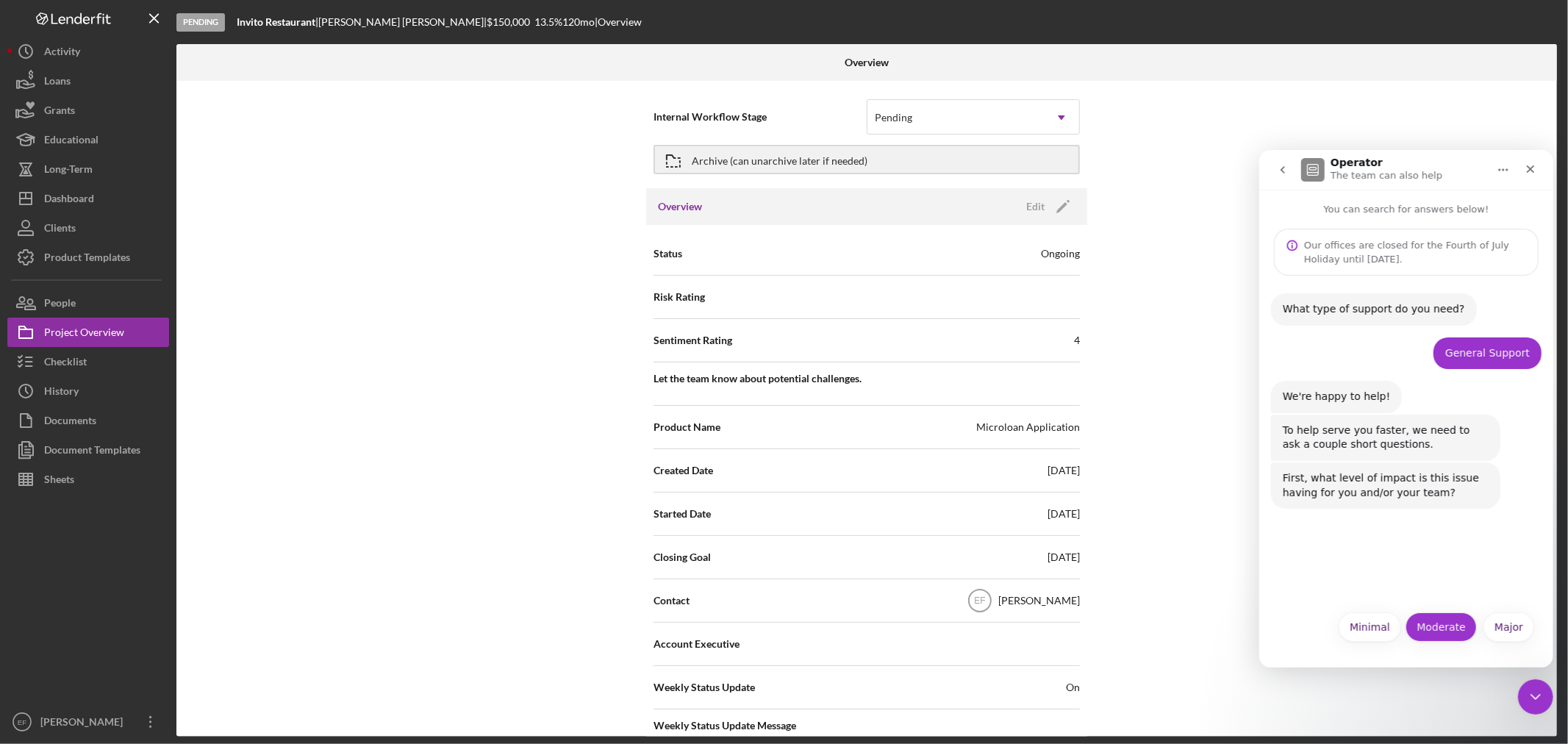
click at [1446, 628] on button "Moderate" at bounding box center [1441, 626] width 72 height 29
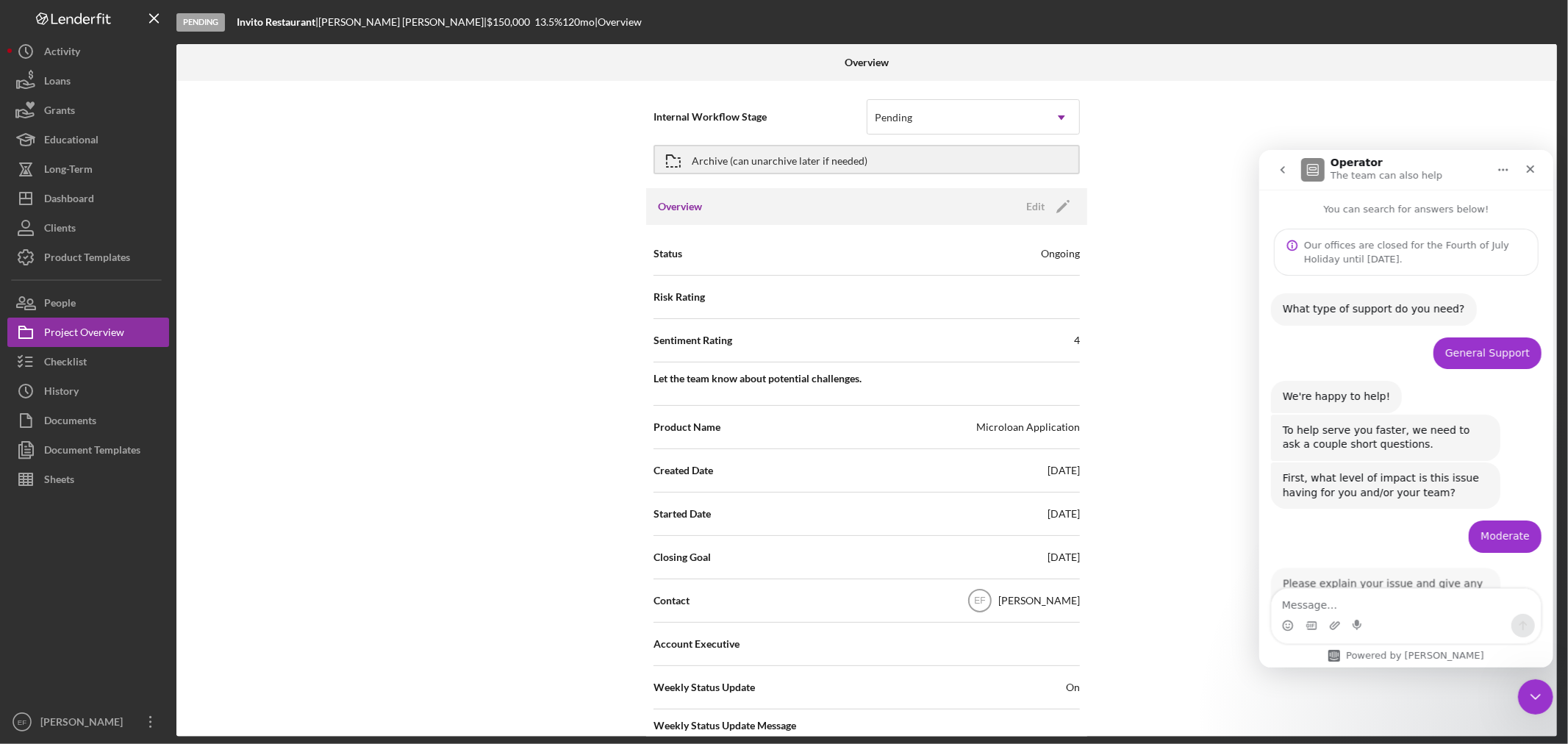
scroll to position [53, 0]
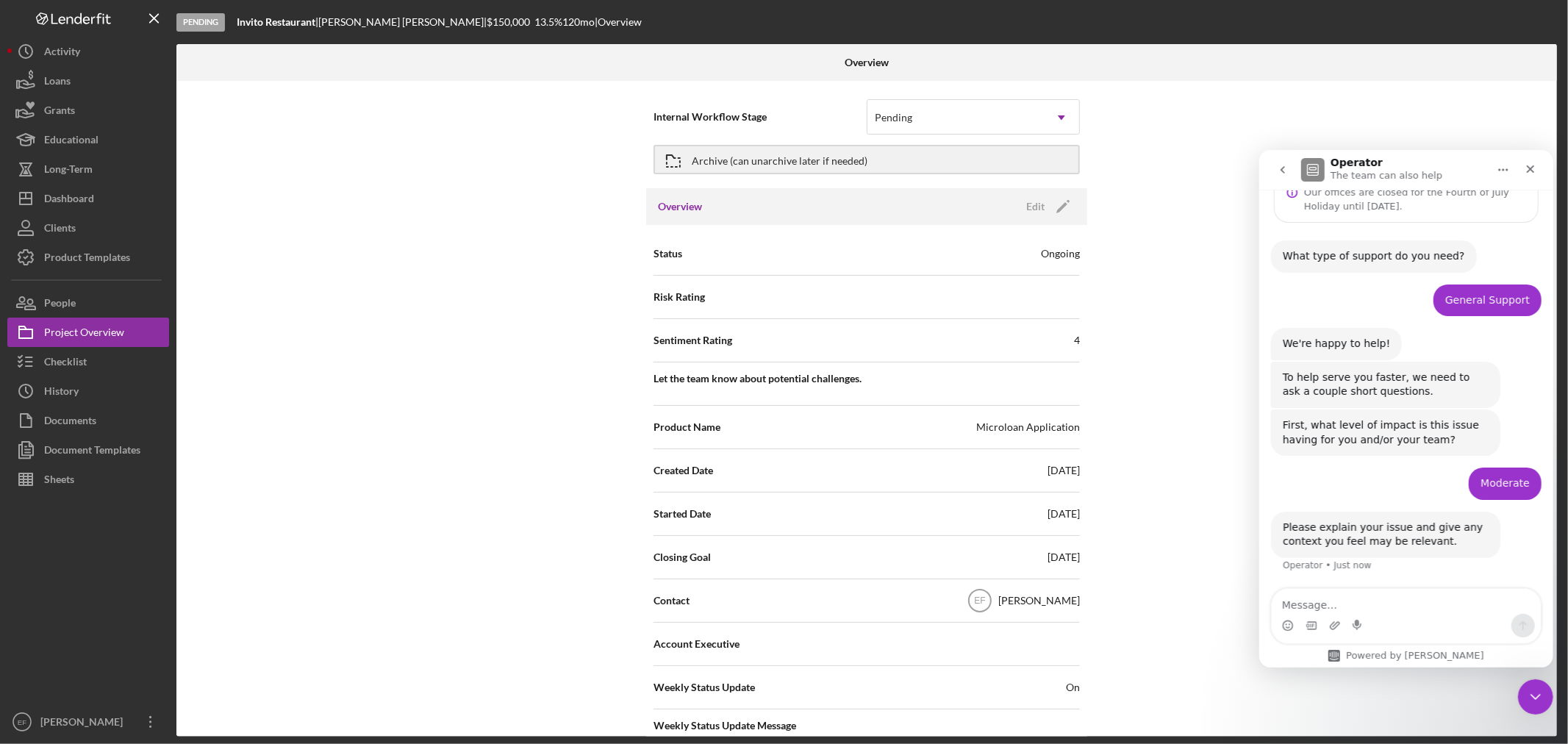
click at [1318, 612] on textarea "Message…" at bounding box center [1405, 600] width 269 height 25
type textarea "Kellie D is unable to access my active loans"
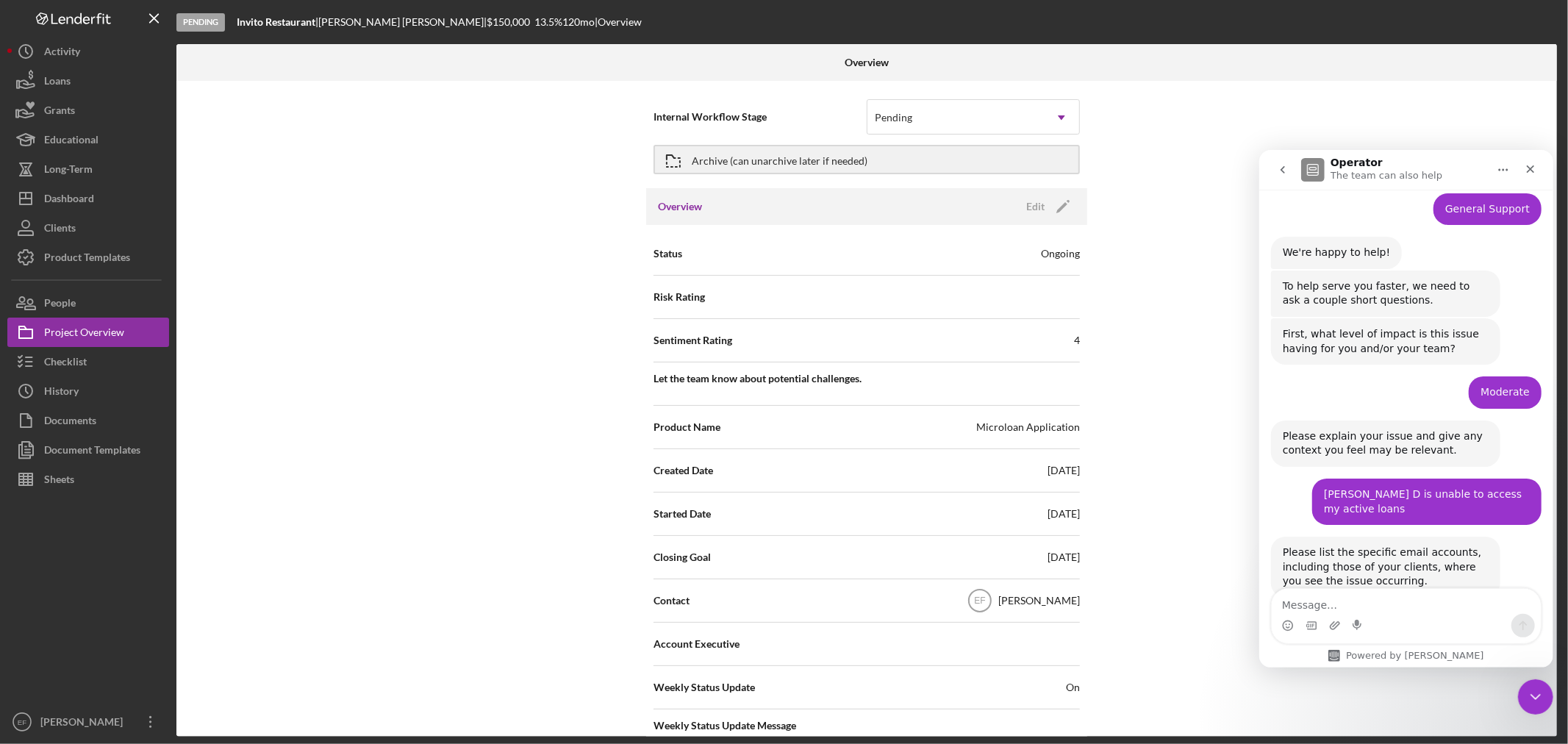
scroll to position [169, 0]
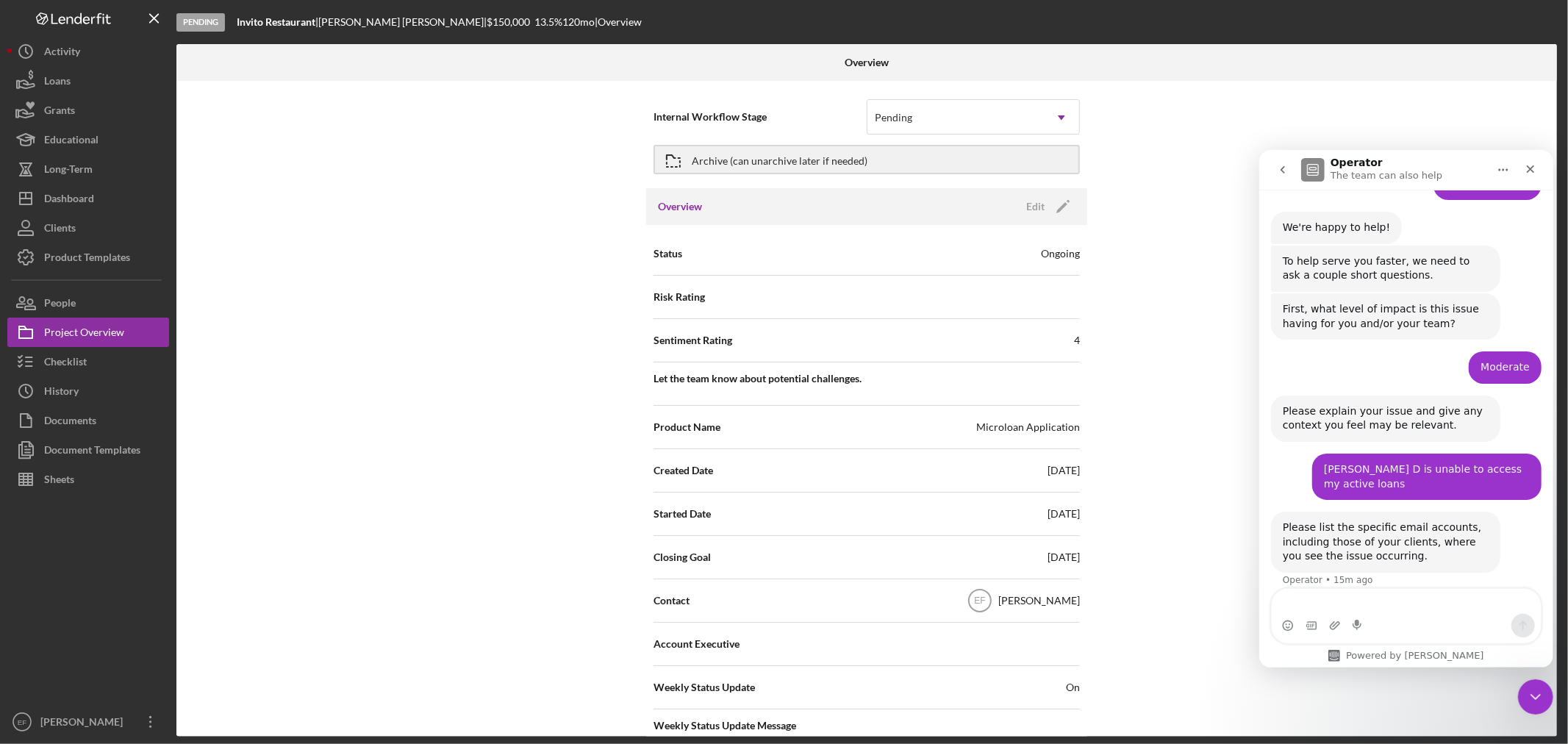
drag, startPoint x: 1566, startPoint y: 570, endPoint x: 261, endPoint y: 442, distance: 1311.3
click at [1566, 570] on div "Pending Invito Restaurant | Luis Payano | $150,000 $150,000 13.5 % 120 mo | Ove…" at bounding box center [784, 372] width 1568 height 744
click at [1192, 486] on div "Internal Workflow Stage Pending Icon/Dropdown Arrow Archive (can unarchive late…" at bounding box center [866, 409] width 1380 height 656
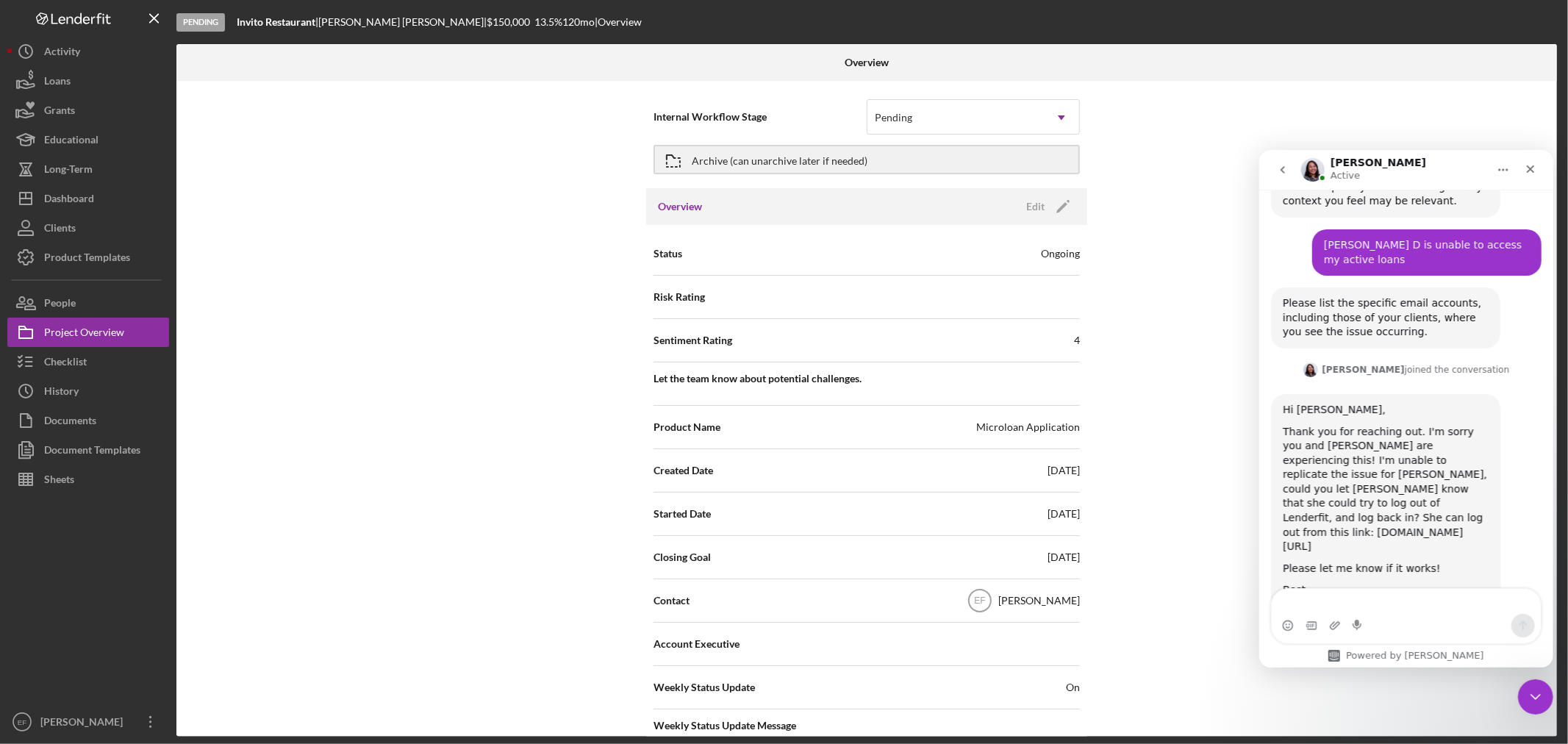
scroll to position [398, 0]
